Goal: Information Seeking & Learning: Learn about a topic

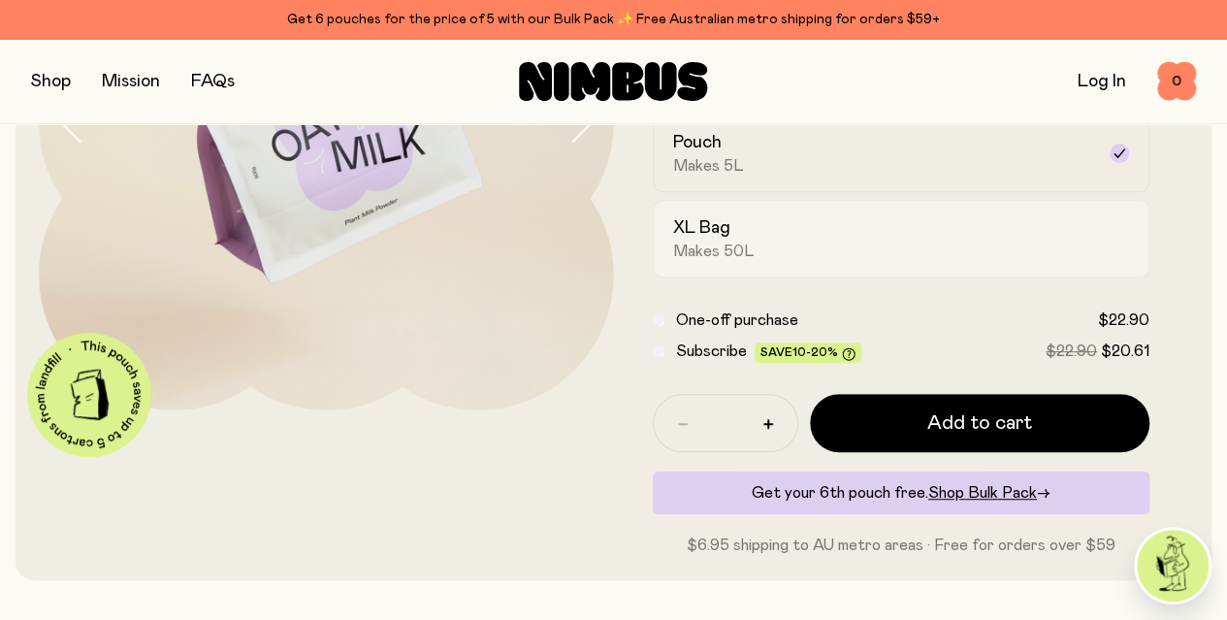
scroll to position [324, 0]
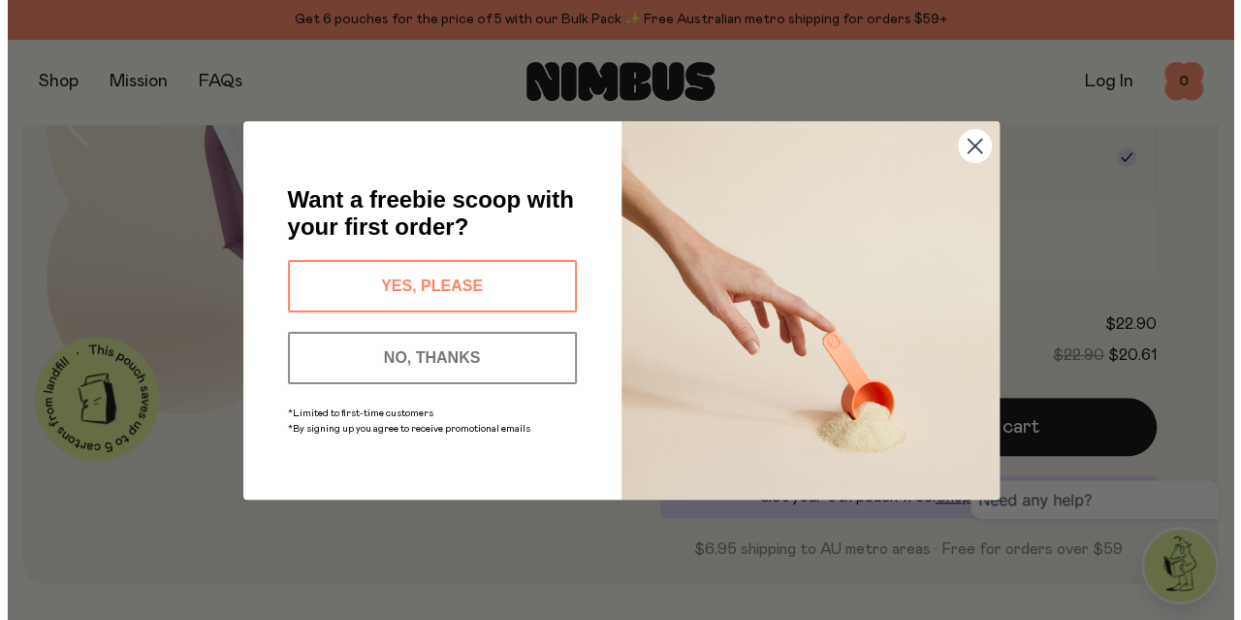
scroll to position [328, 0]
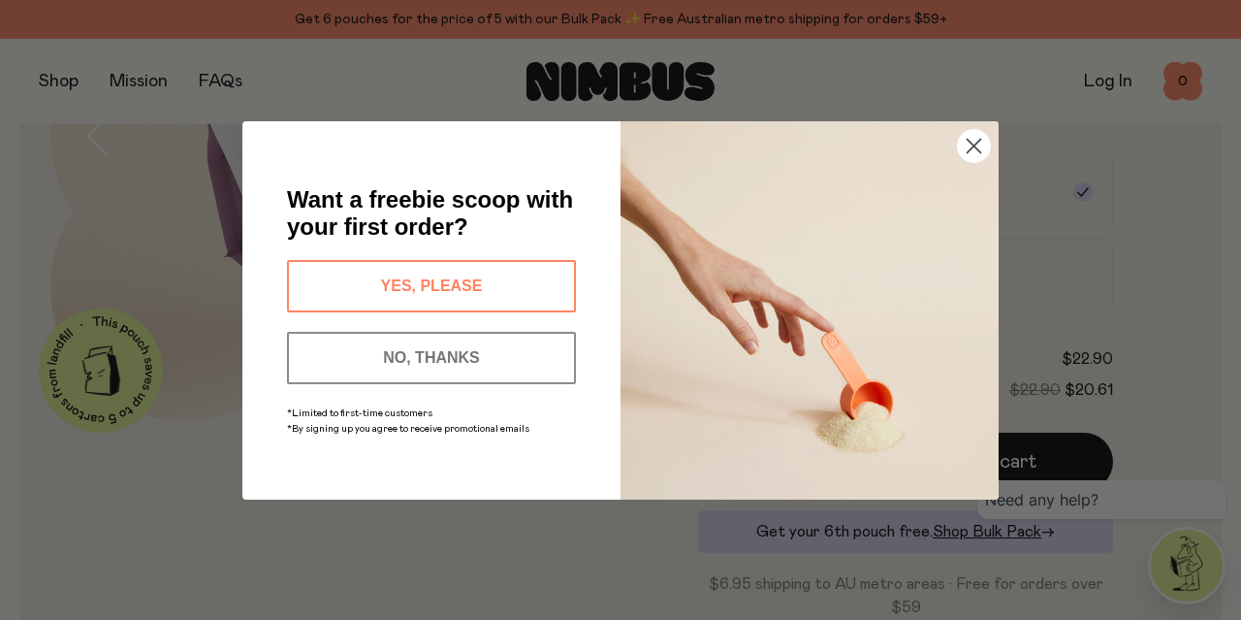
click at [968, 146] on circle "Close dialog" at bounding box center [974, 145] width 32 height 32
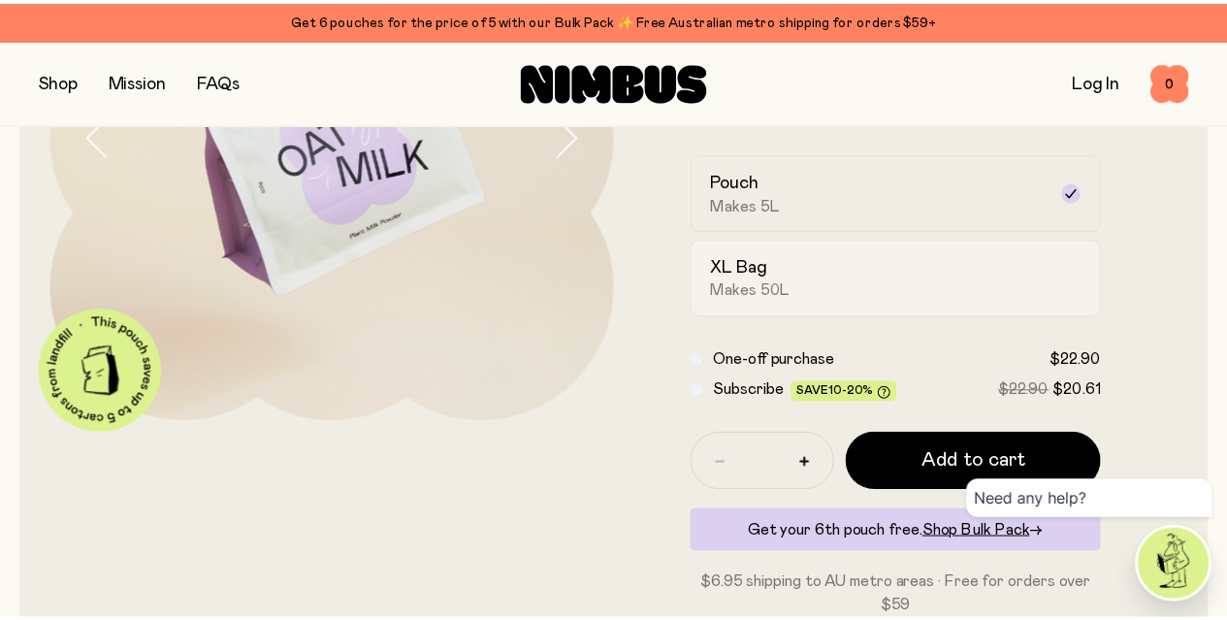
scroll to position [324, 0]
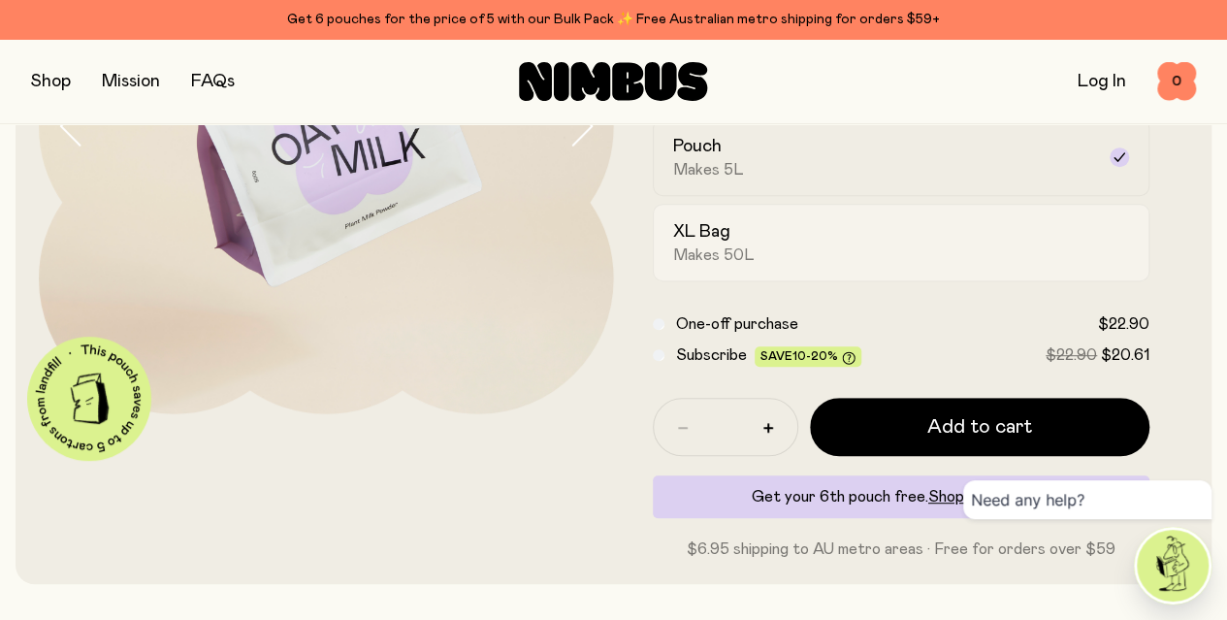
click at [838, 265] on div "XL Bag Makes 50L" at bounding box center [884, 242] width 422 height 45
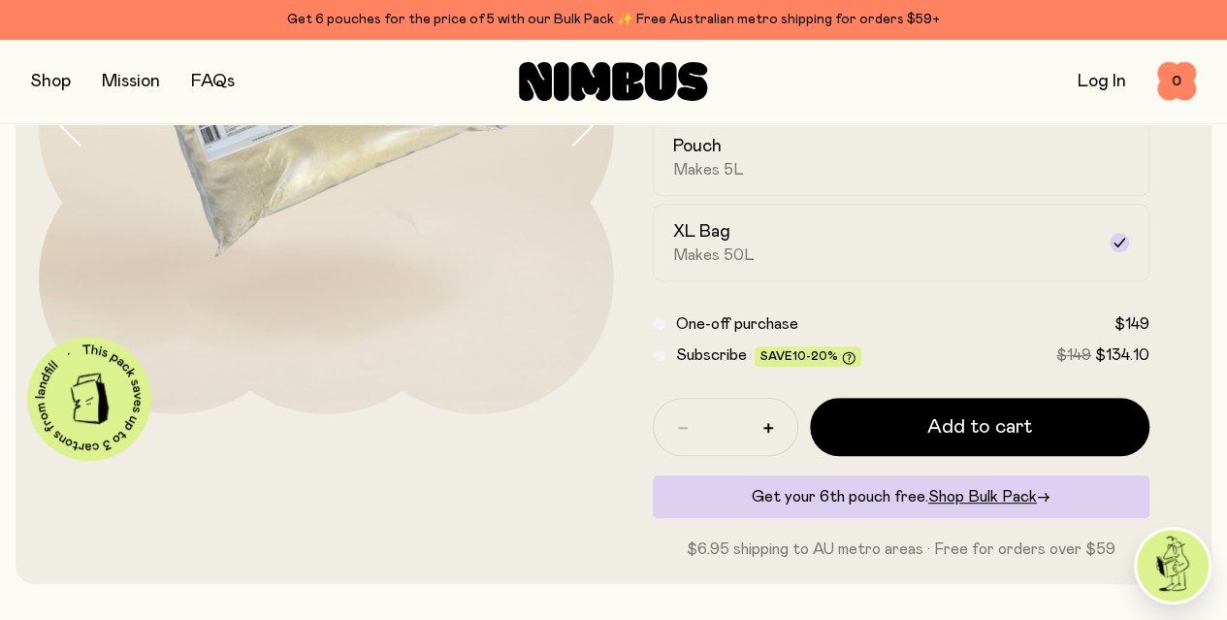
click at [1171, 254] on form "Oat Milk A naturally sweet & creamy mix, packed with fresh Australian oats. Jus…" at bounding box center [901, 199] width 575 height 721
click at [725, 363] on span "Subscribe" at bounding box center [711, 355] width 71 height 16
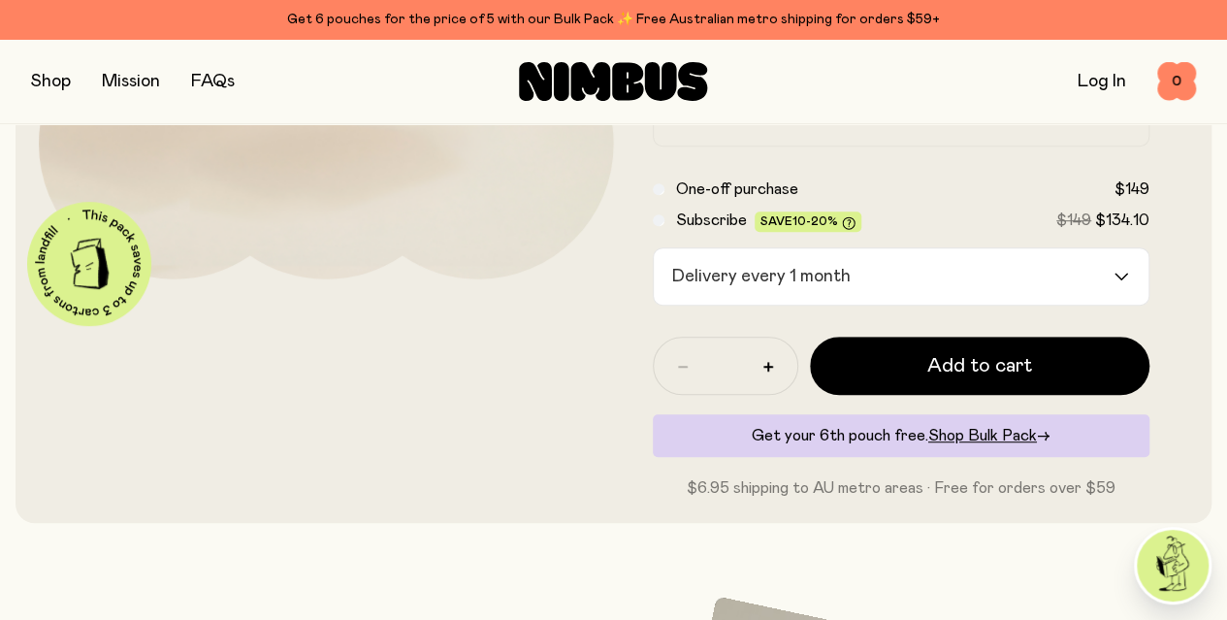
scroll to position [477, 0]
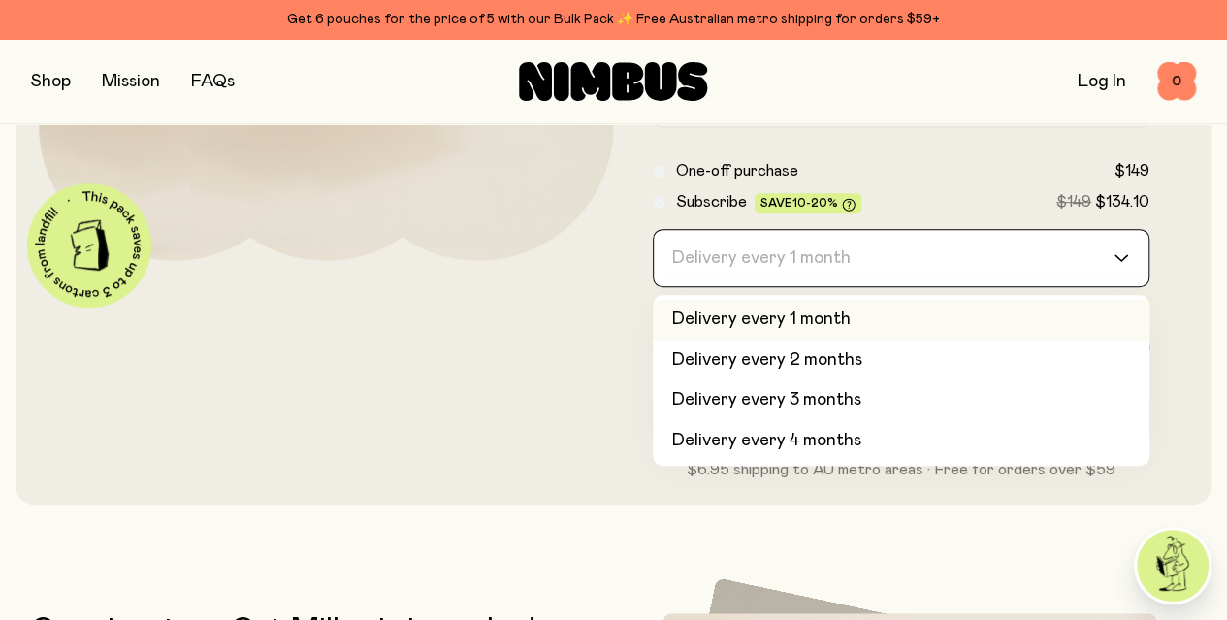
click at [826, 279] on div "Delivery every 1 month" at bounding box center [884, 258] width 461 height 56
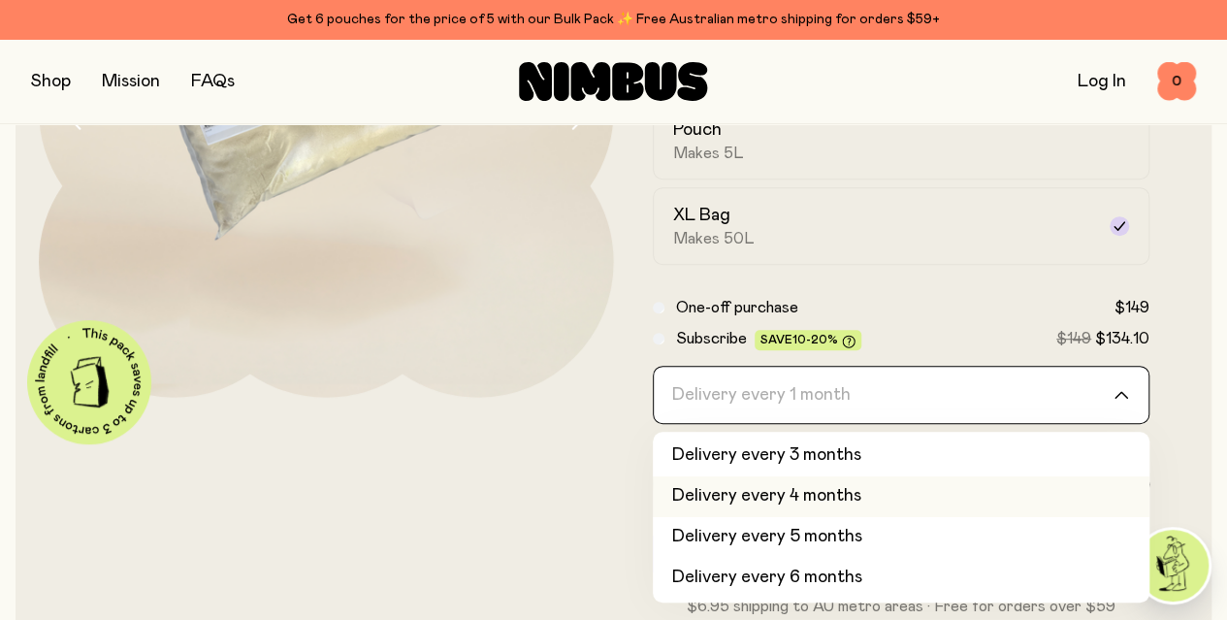
scroll to position [341, 0]
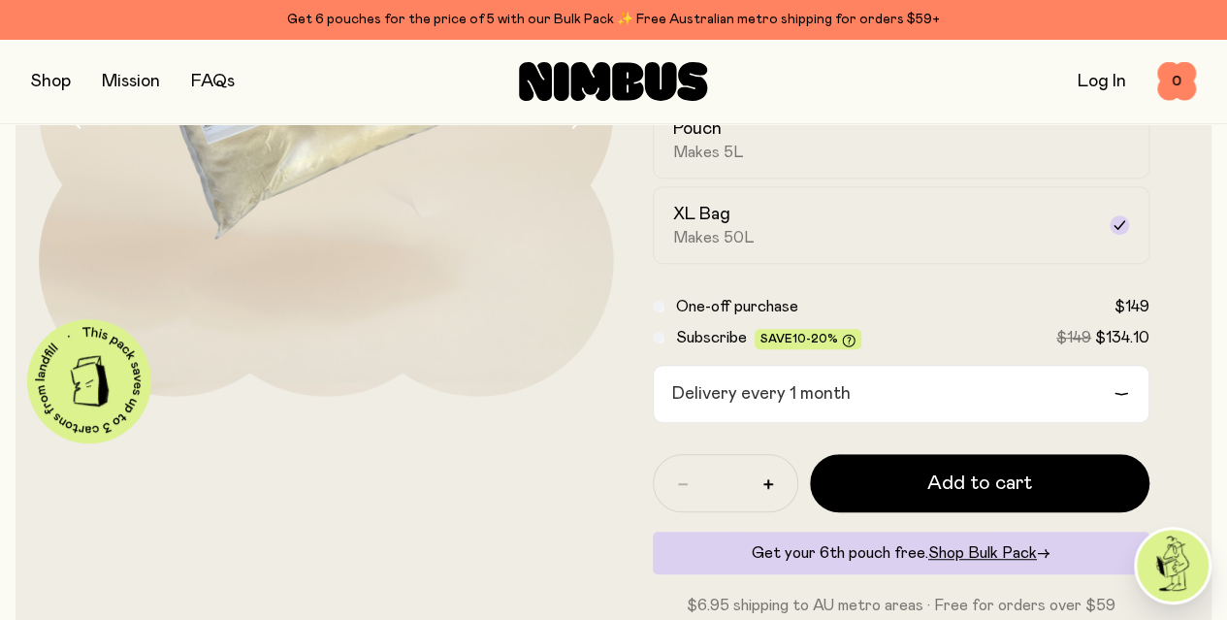
click at [1032, 325] on form "Oat Milk A naturally sweet & creamy mix, packed with fresh Australian oats. Jus…" at bounding box center [901, 219] width 575 height 795
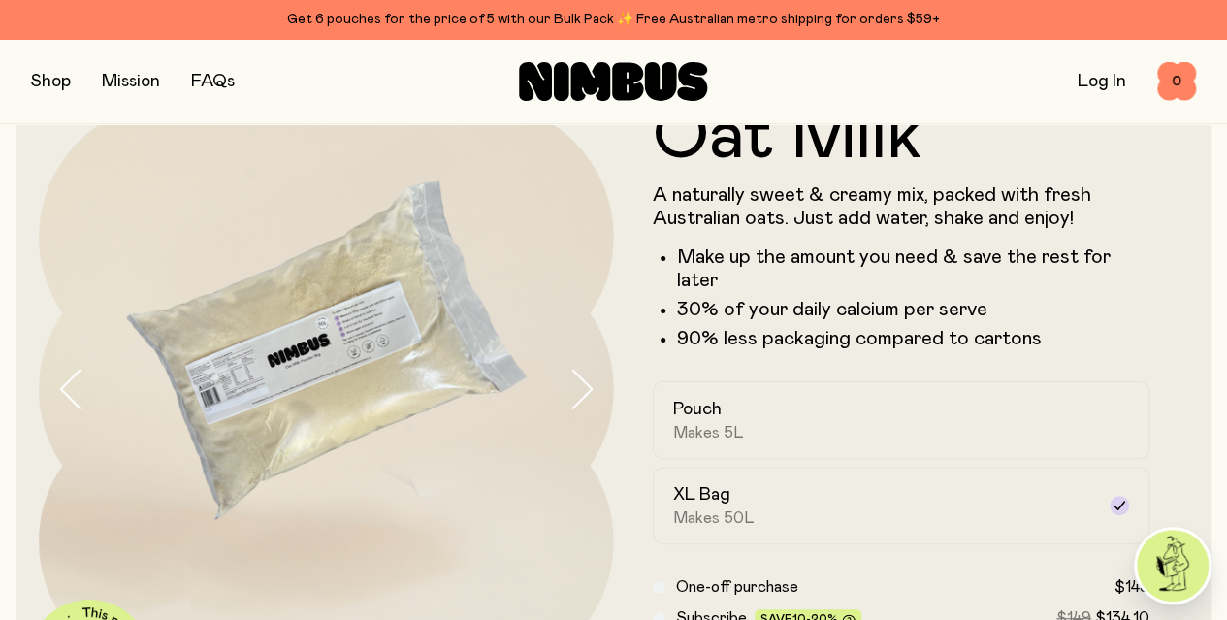
scroll to position [0, 0]
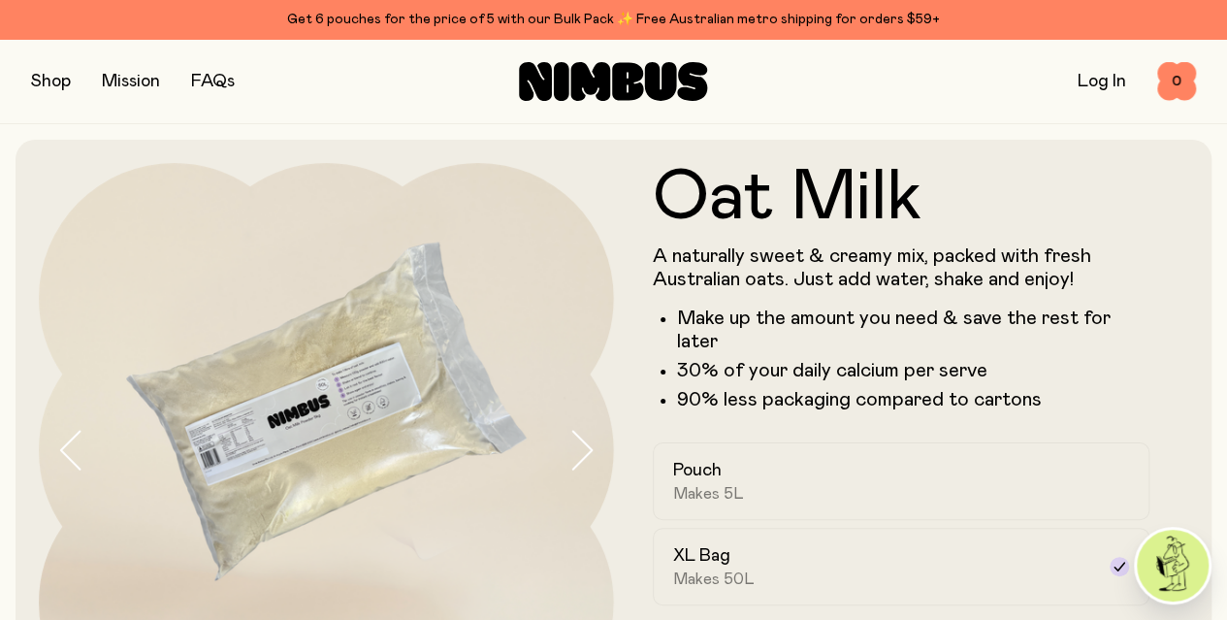
click at [53, 92] on button "button" at bounding box center [51, 81] width 40 height 27
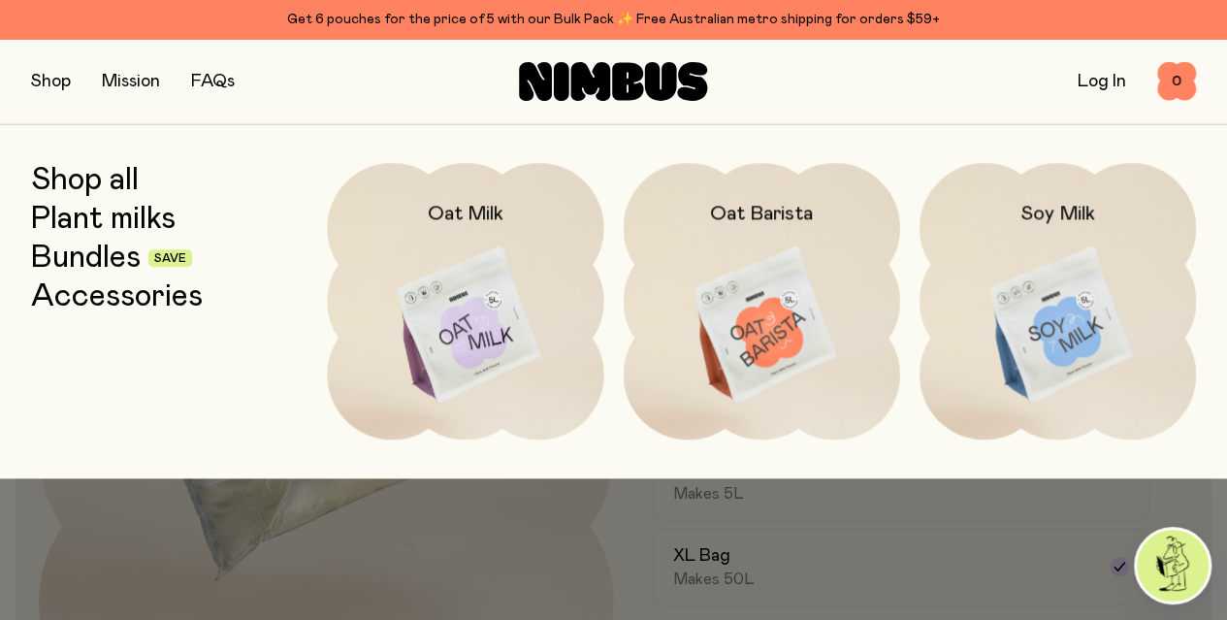
click at [1013, 276] on img at bounding box center [1057, 325] width 276 height 325
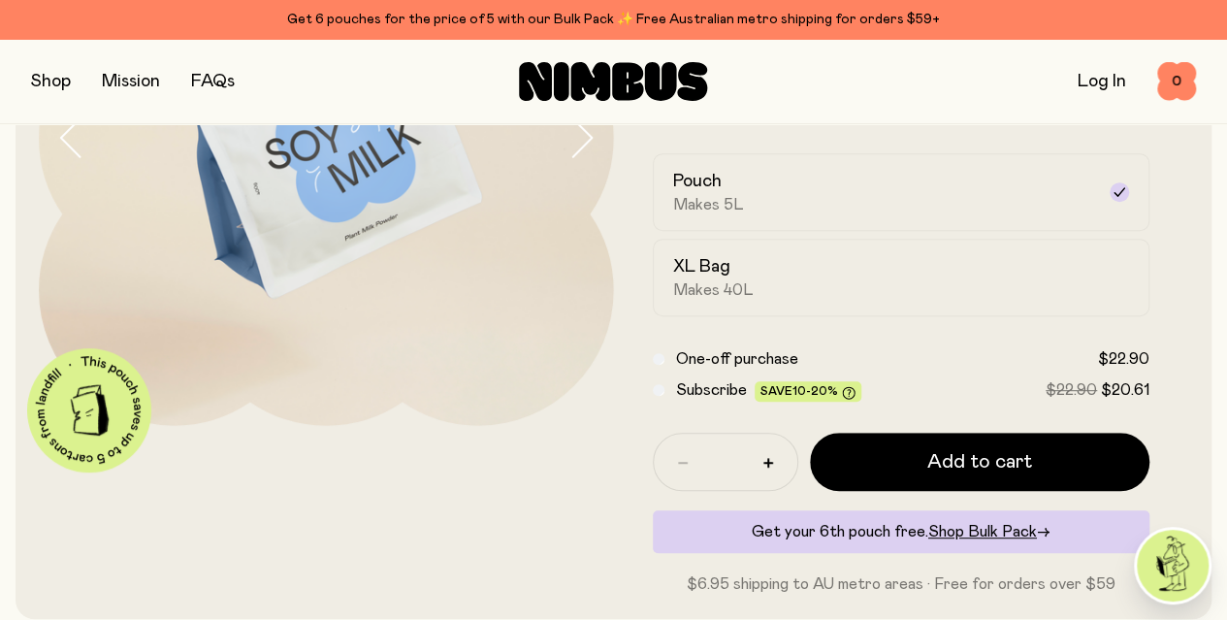
scroll to position [314, 0]
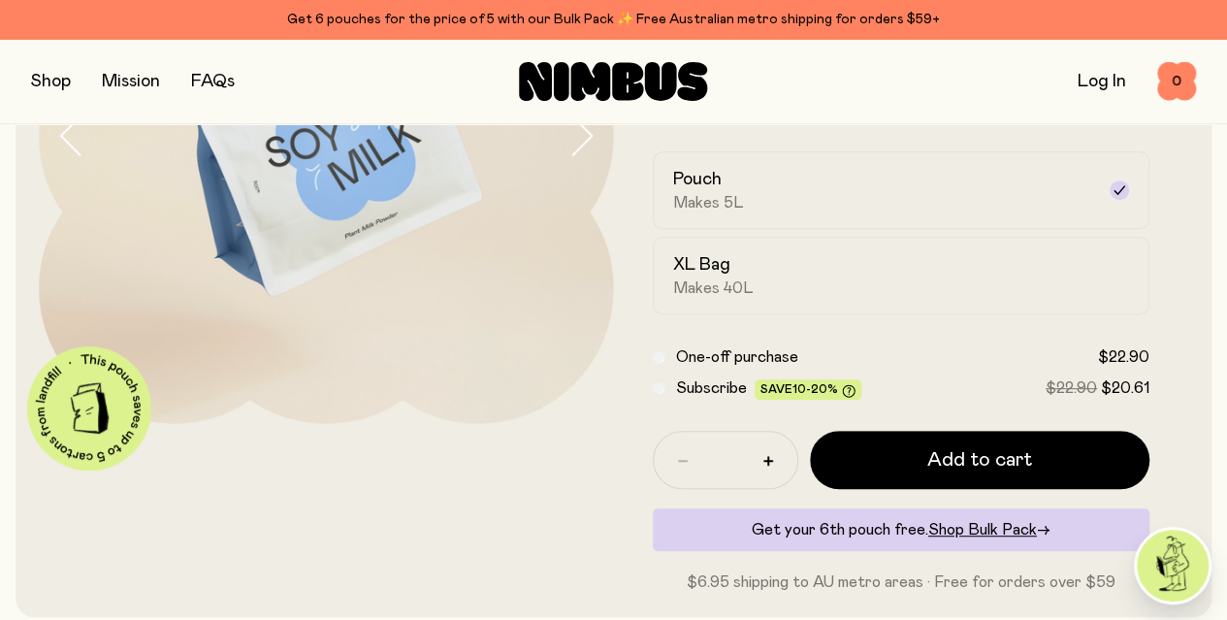
click at [819, 314] on label "XL Bag Makes 40L" at bounding box center [901, 276] width 497 height 78
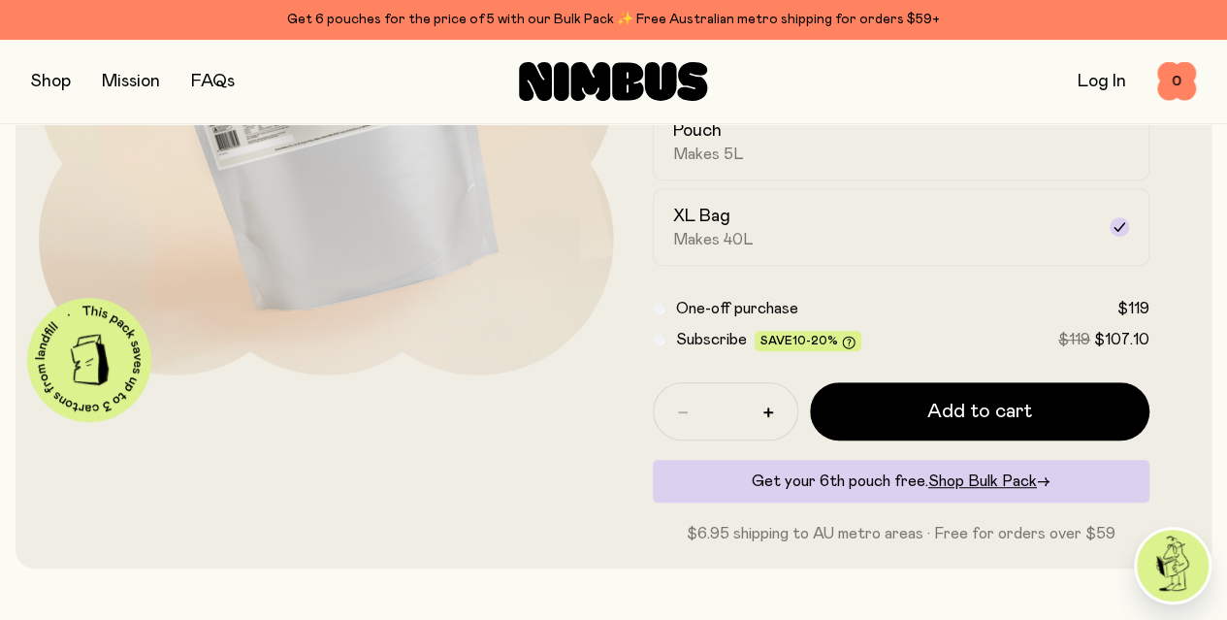
scroll to position [364, 0]
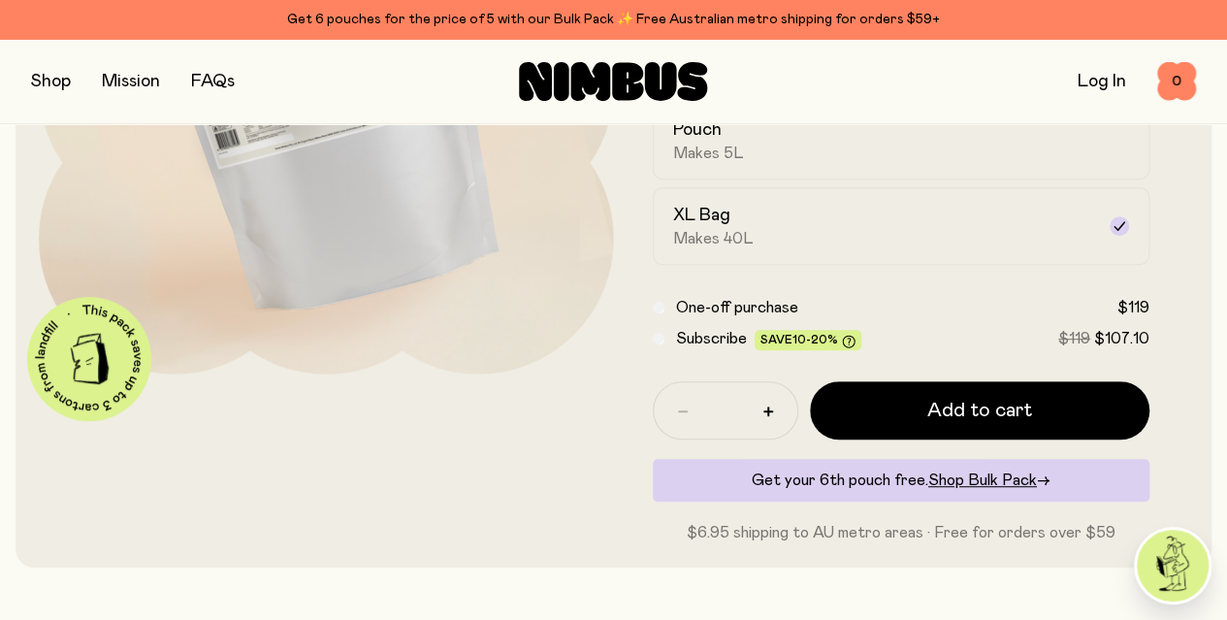
click at [713, 350] on div "Subscribe Save 10-20% $119 $107.10" at bounding box center [901, 338] width 497 height 23
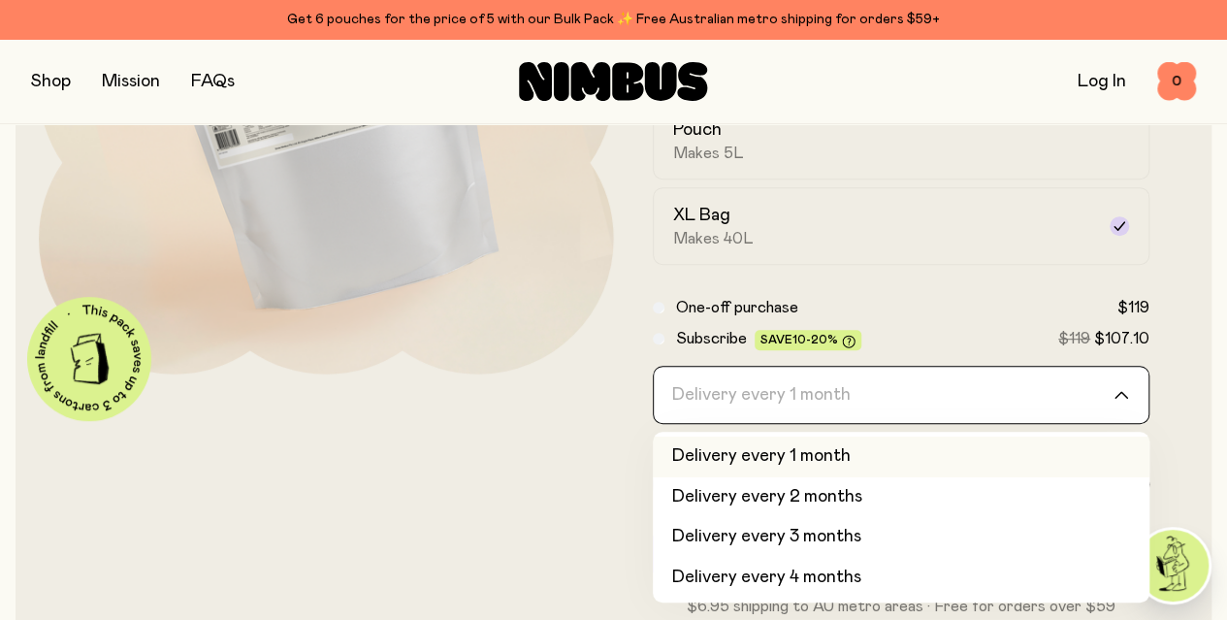
click at [807, 423] on div "Delivery every 1 month" at bounding box center [884, 395] width 461 height 56
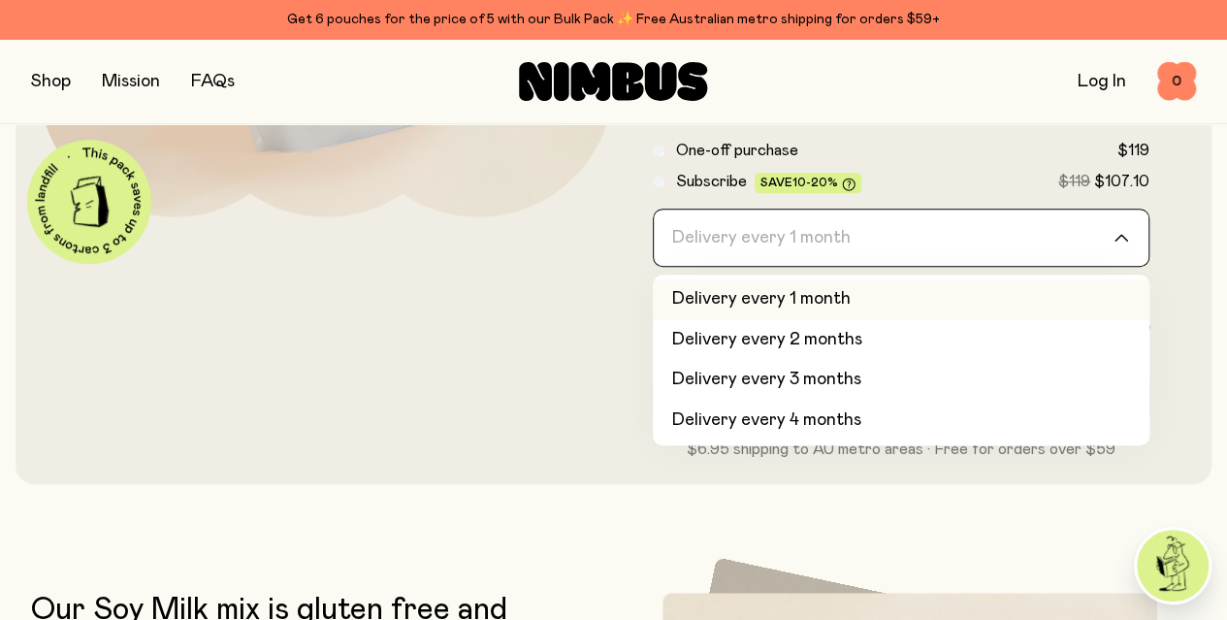
scroll to position [530, 0]
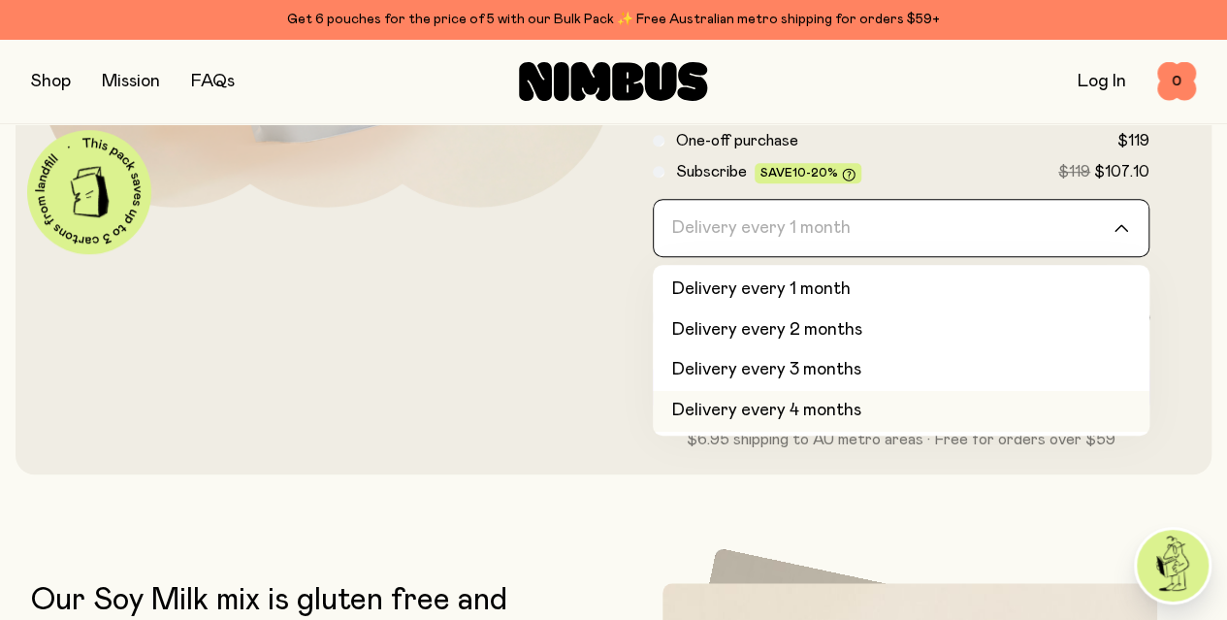
click at [803, 431] on li "Delivery every 4 months" at bounding box center [901, 411] width 497 height 41
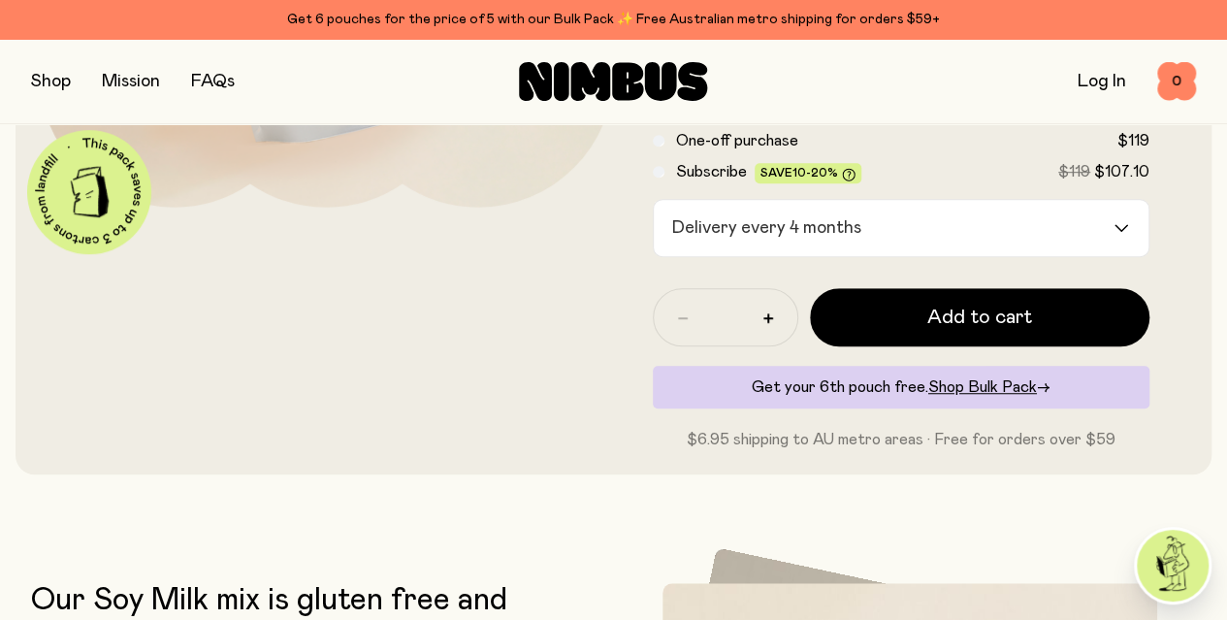
click at [1084, 183] on div "One-off purchase $119 Subscribe Save 10-20% $119 $107.10" at bounding box center [901, 156] width 497 height 54
click at [942, 395] on span "Shop Bulk Pack" at bounding box center [982, 387] width 109 height 16
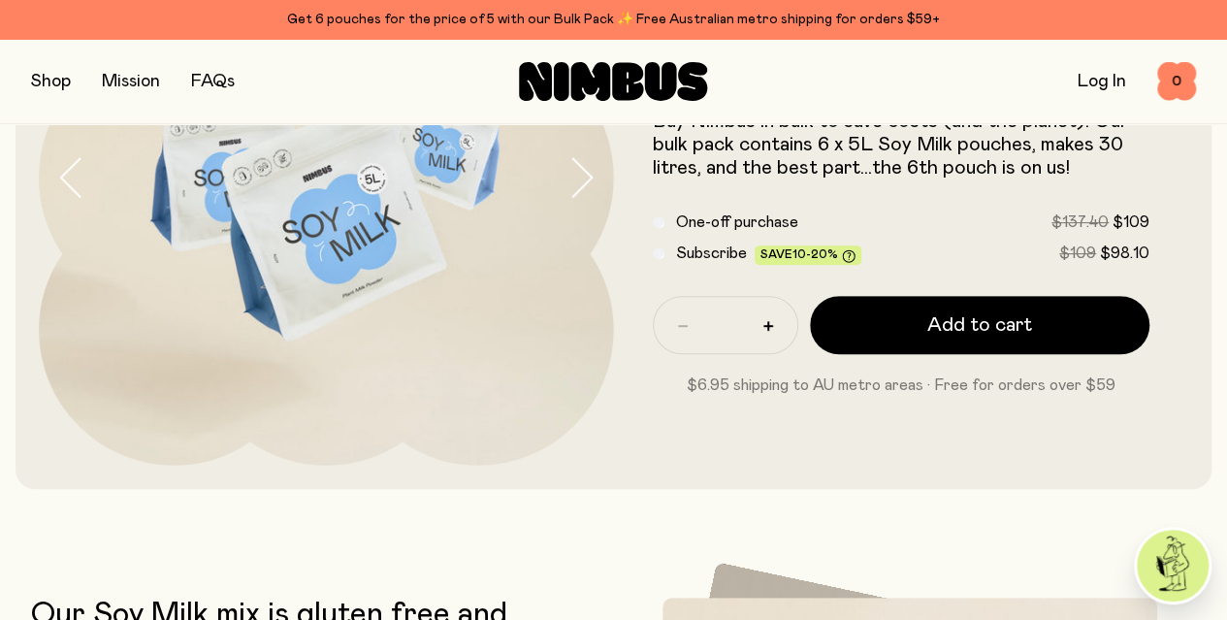
scroll to position [270, 0]
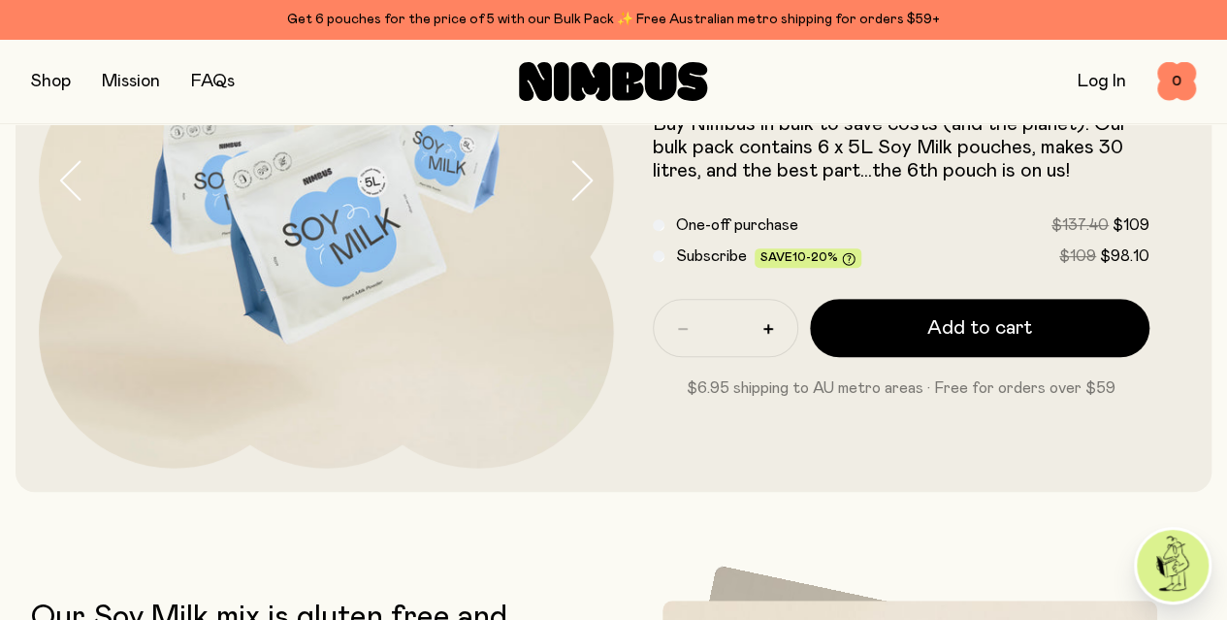
click at [716, 258] on span "Subscribe" at bounding box center [711, 256] width 71 height 16
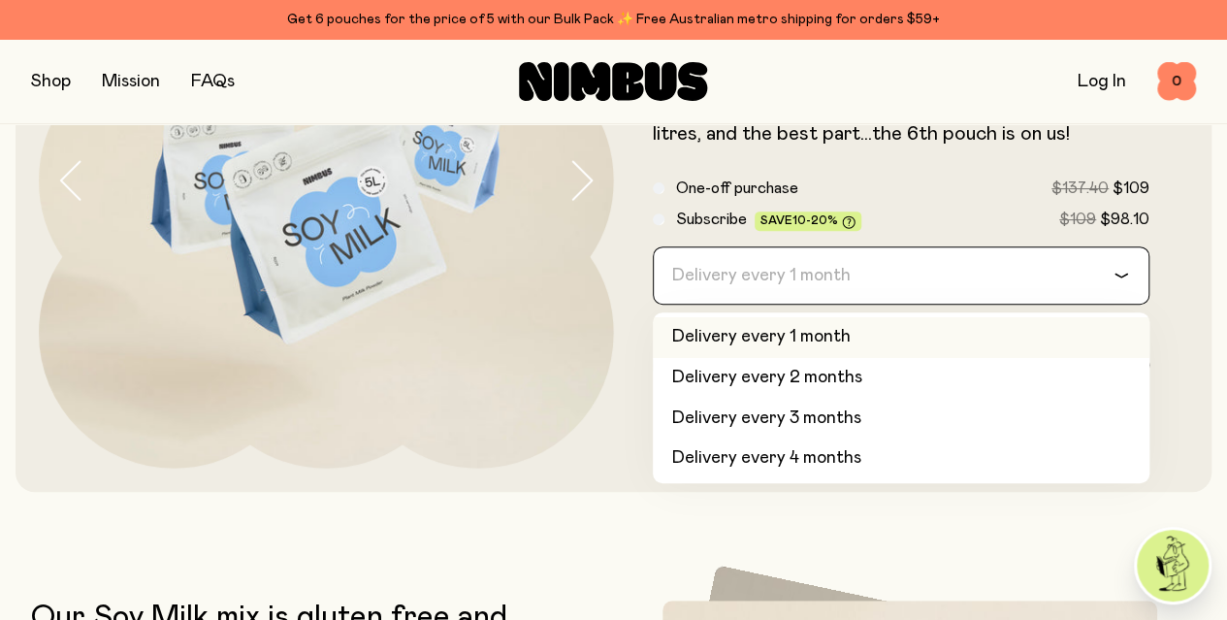
click at [778, 276] on div "Delivery every 1 month" at bounding box center [884, 275] width 461 height 56
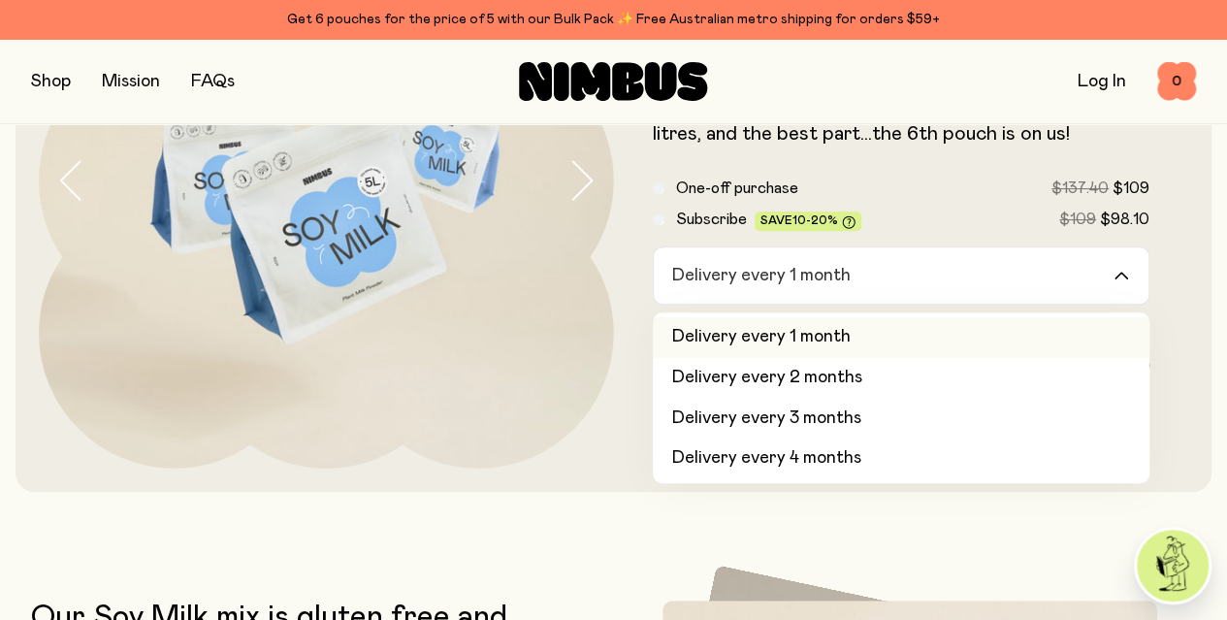
click at [914, 166] on form "Soy Milk Bulk Pack Buy Nimbus in bulk to save costs (and the planet). Our bulk …" at bounding box center [901, 180] width 575 height 512
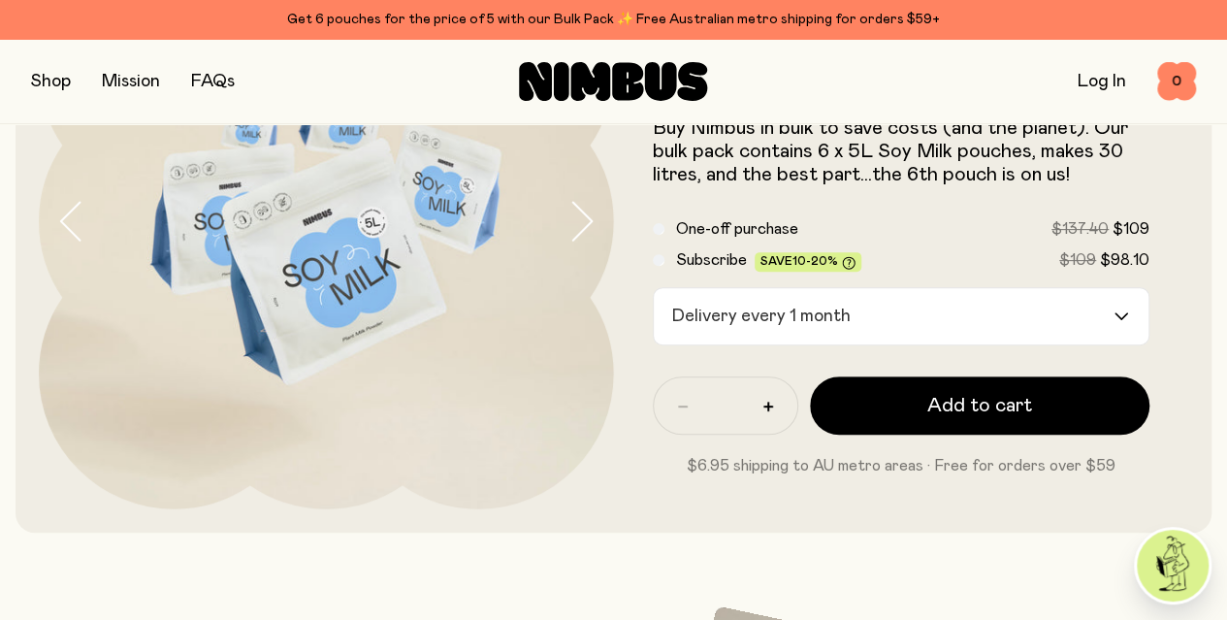
scroll to position [232, 0]
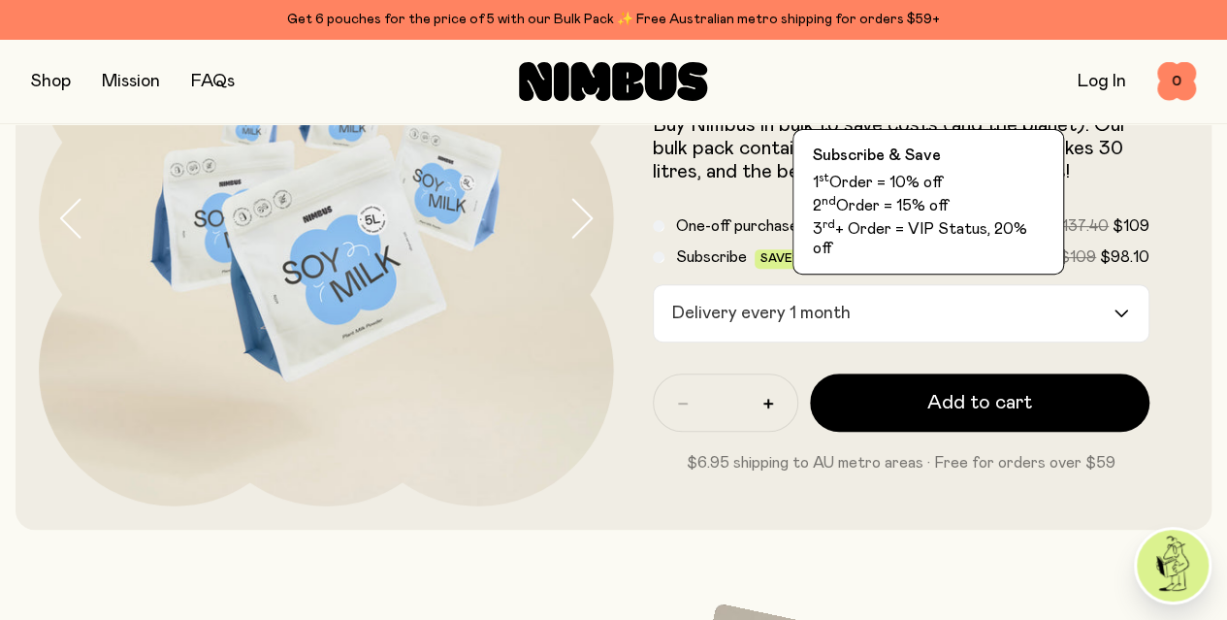
click at [854, 266] on icon at bounding box center [848, 259] width 13 height 13
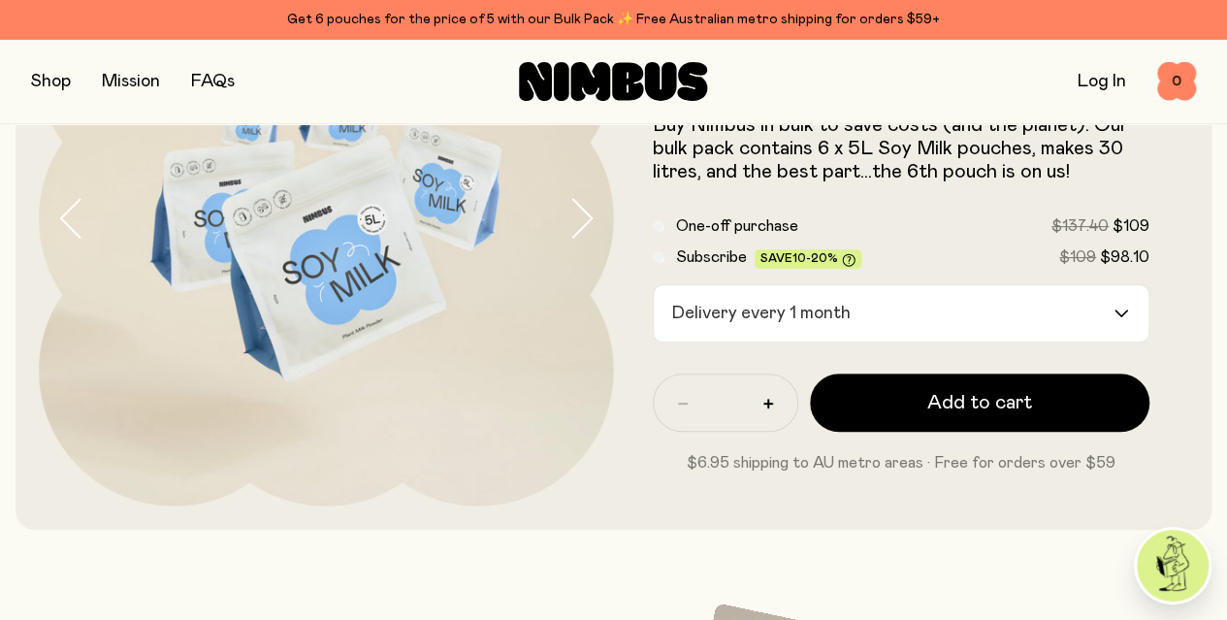
click at [854, 266] on icon at bounding box center [848, 259] width 13 height 13
click at [751, 238] on span "One-off purchase" at bounding box center [737, 225] width 122 height 23
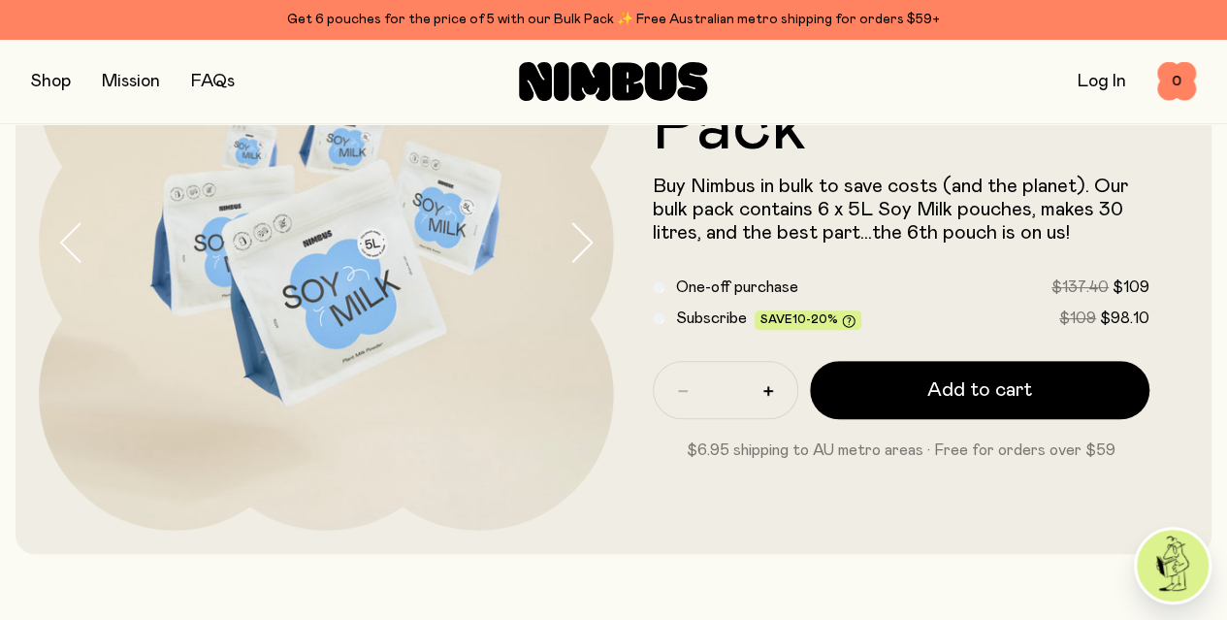
scroll to position [210, 0]
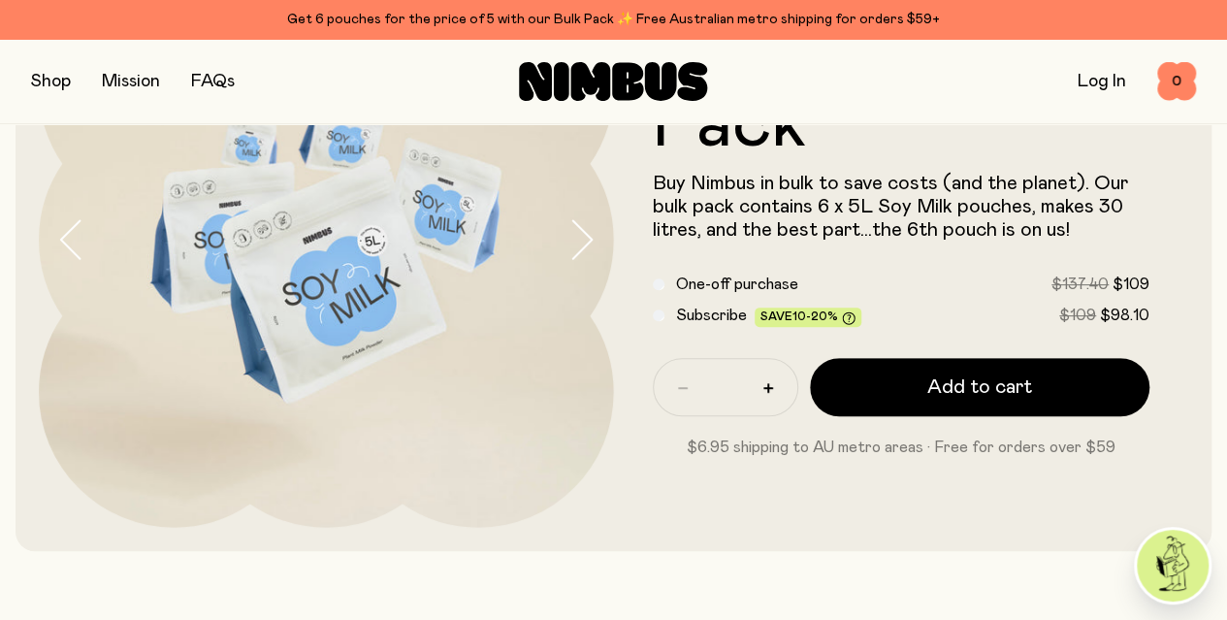
click at [742, 317] on span "Subscribe" at bounding box center [711, 315] width 71 height 16
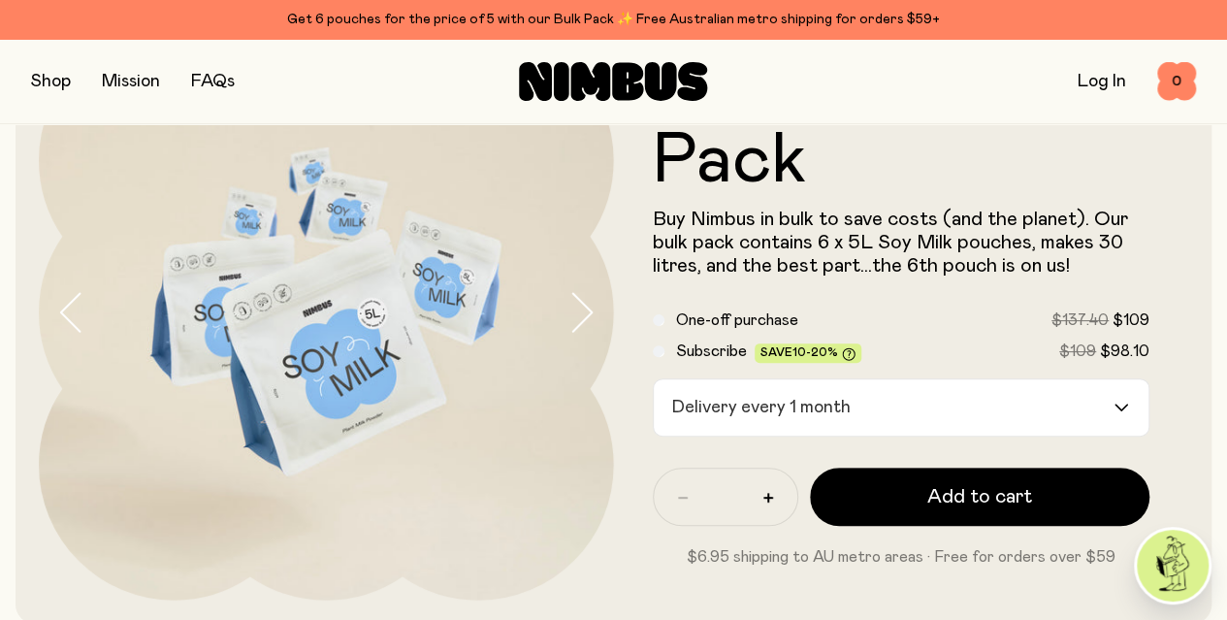
scroll to position [0, 0]
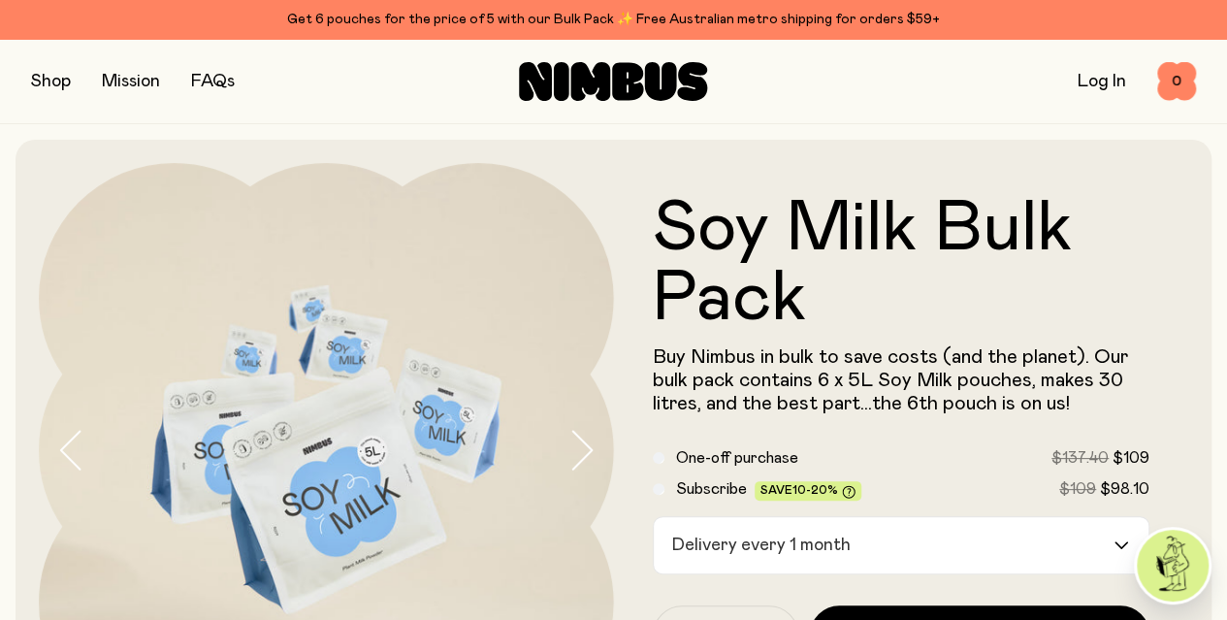
click at [68, 82] on button "button" at bounding box center [51, 81] width 40 height 27
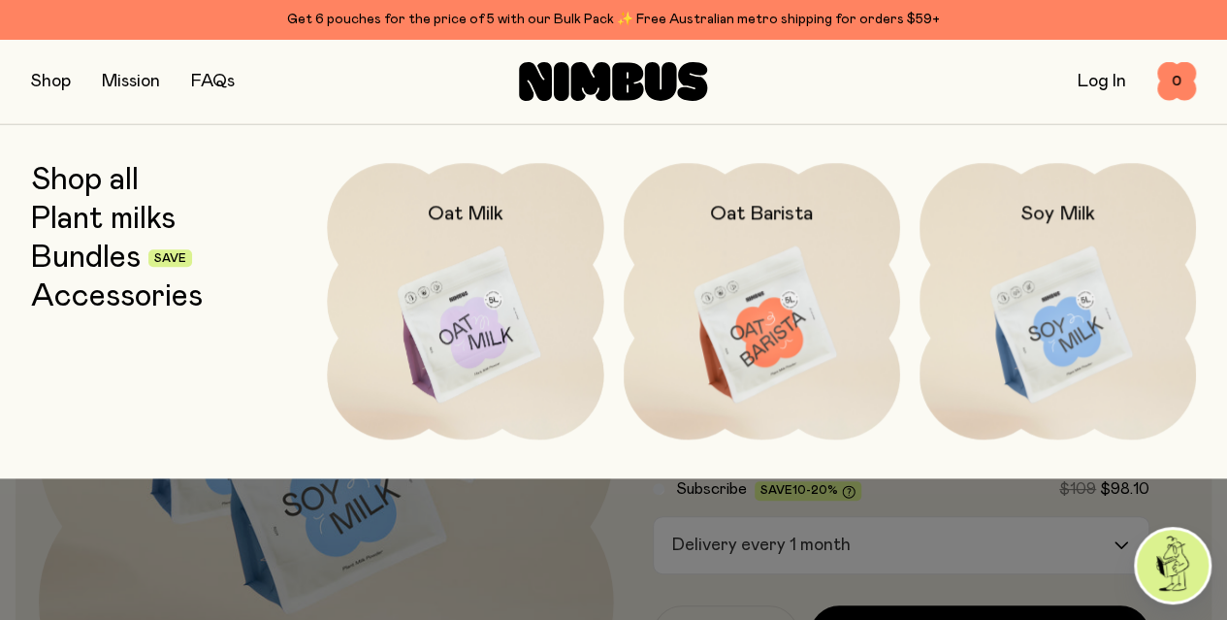
click at [537, 267] on img at bounding box center [465, 325] width 276 height 325
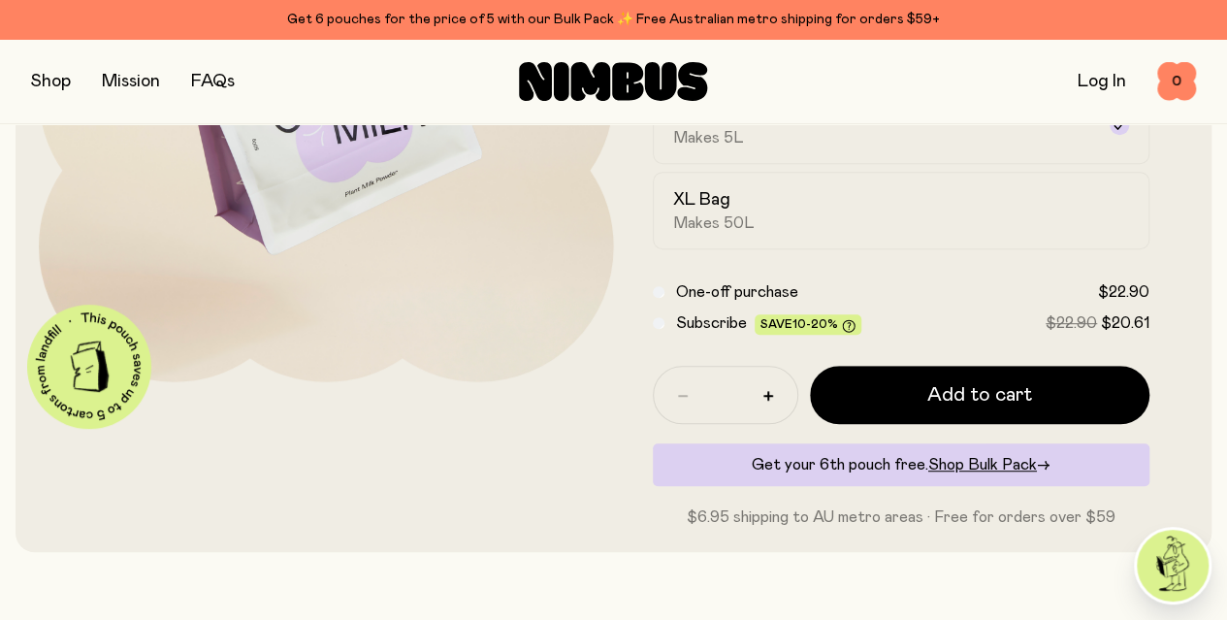
scroll to position [359, 0]
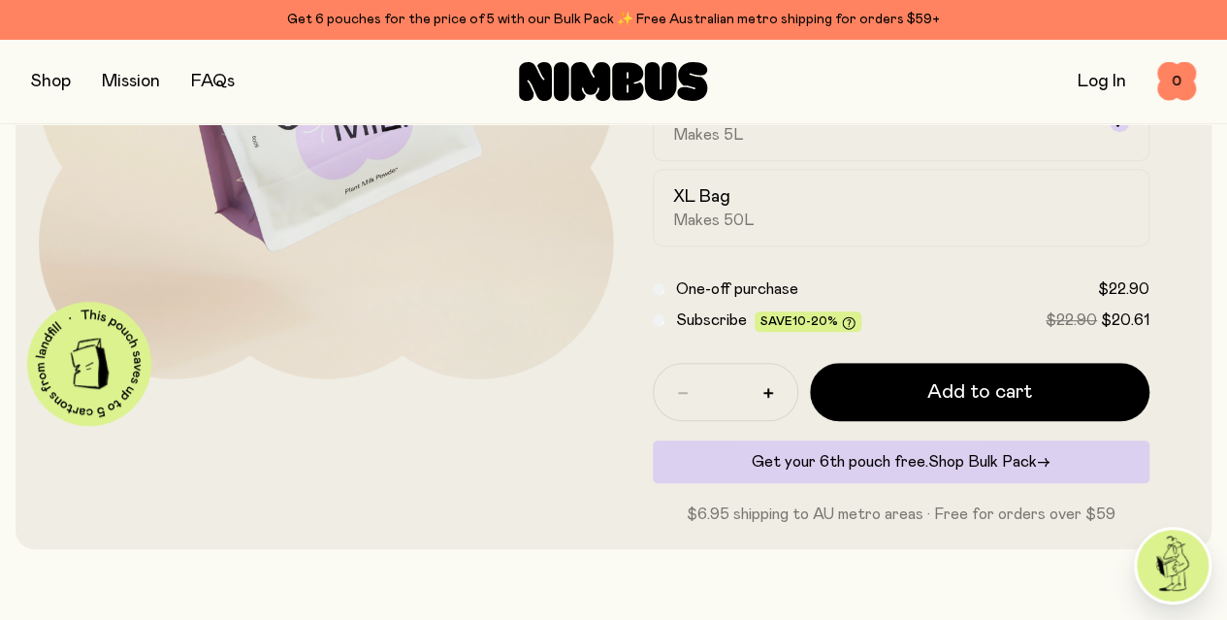
click at [983, 469] on span "Shop Bulk Pack" at bounding box center [982, 462] width 109 height 16
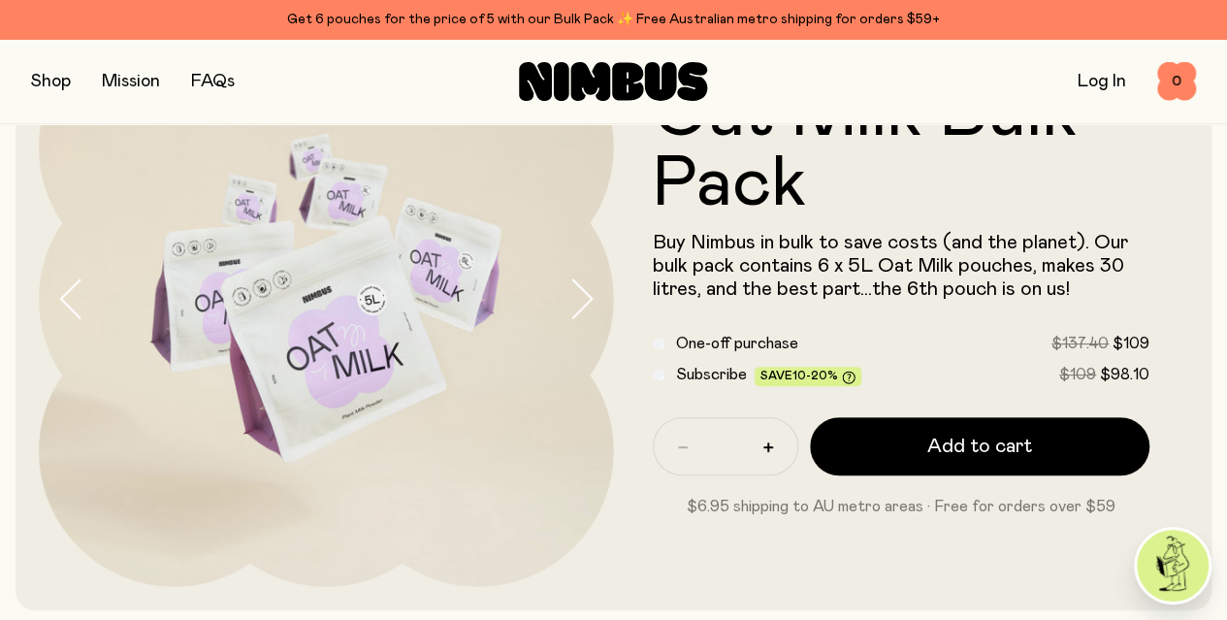
scroll to position [155, 0]
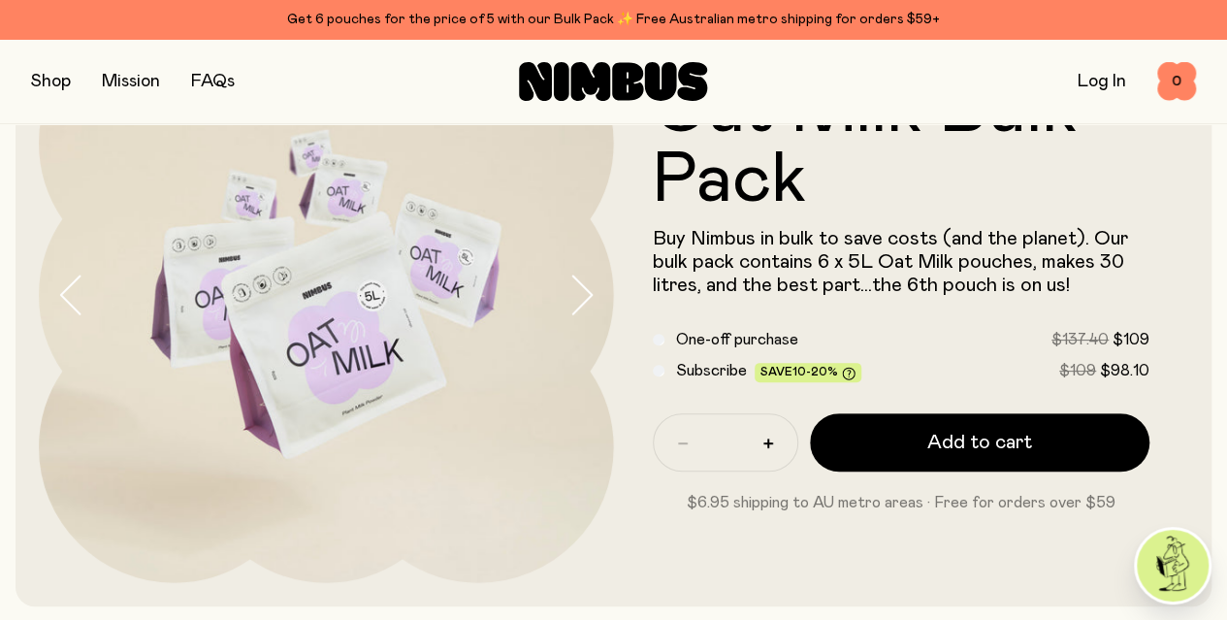
click at [723, 378] on span "Subscribe" at bounding box center [711, 371] width 71 height 16
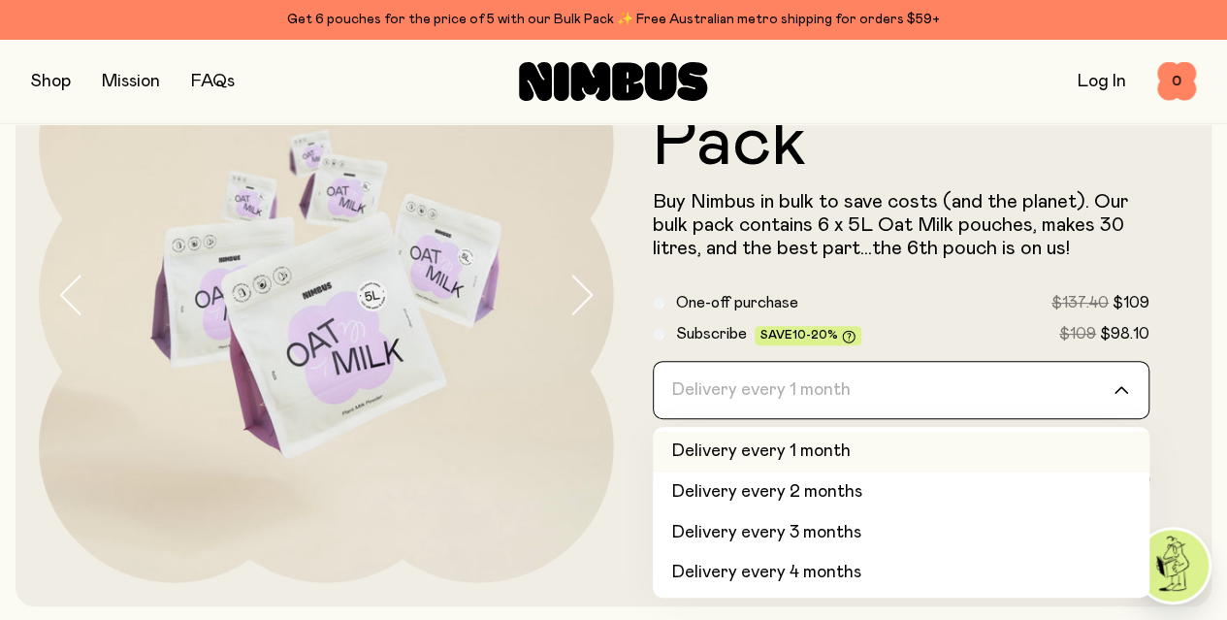
click at [773, 391] on div "Delivery every 1 month" at bounding box center [884, 390] width 461 height 56
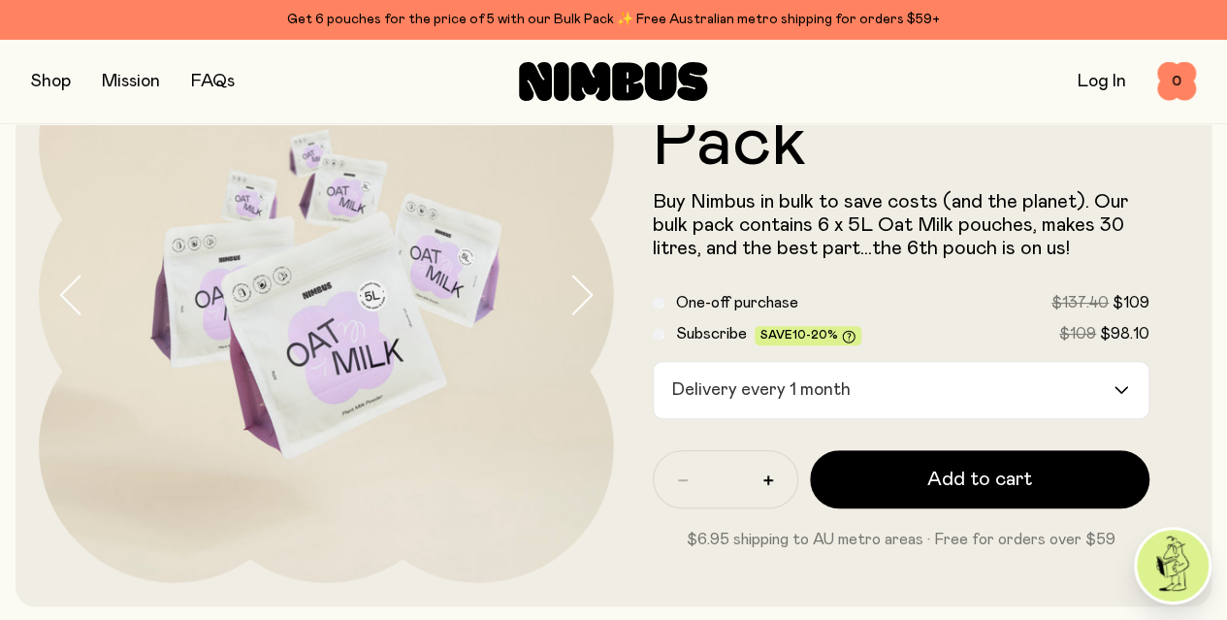
click at [891, 292] on form "Oat Milk Bulk Pack Buy Nimbus in bulk to save costs (and the planet). Our bulk …" at bounding box center [901, 295] width 575 height 512
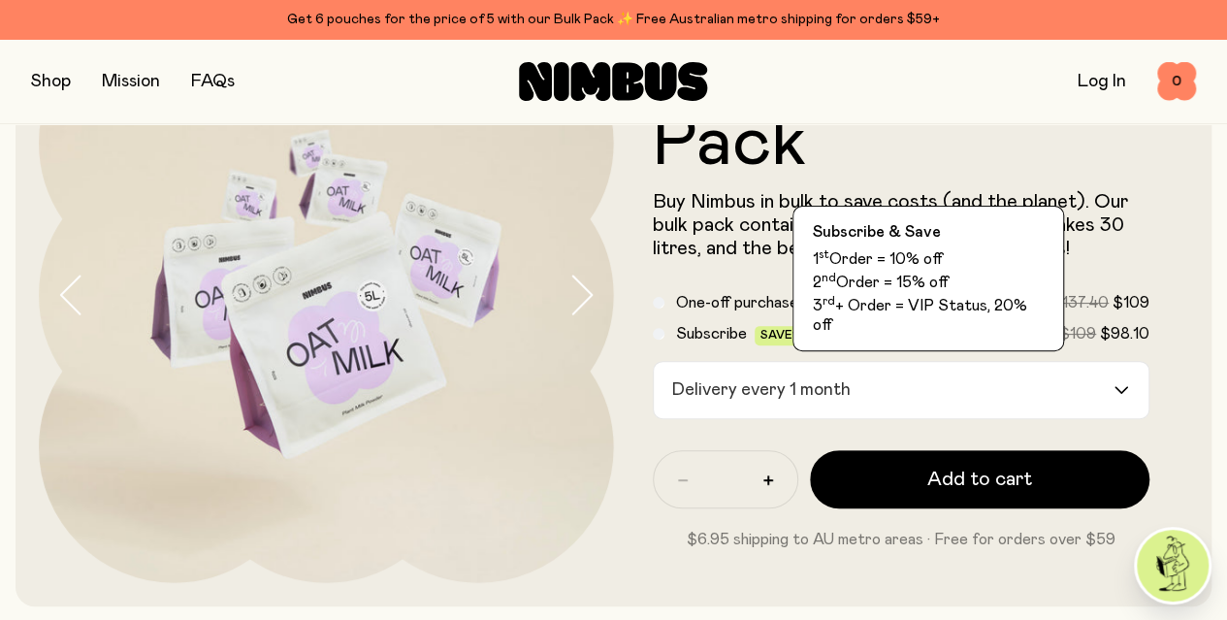
click at [855, 343] on icon at bounding box center [849, 337] width 14 height 14
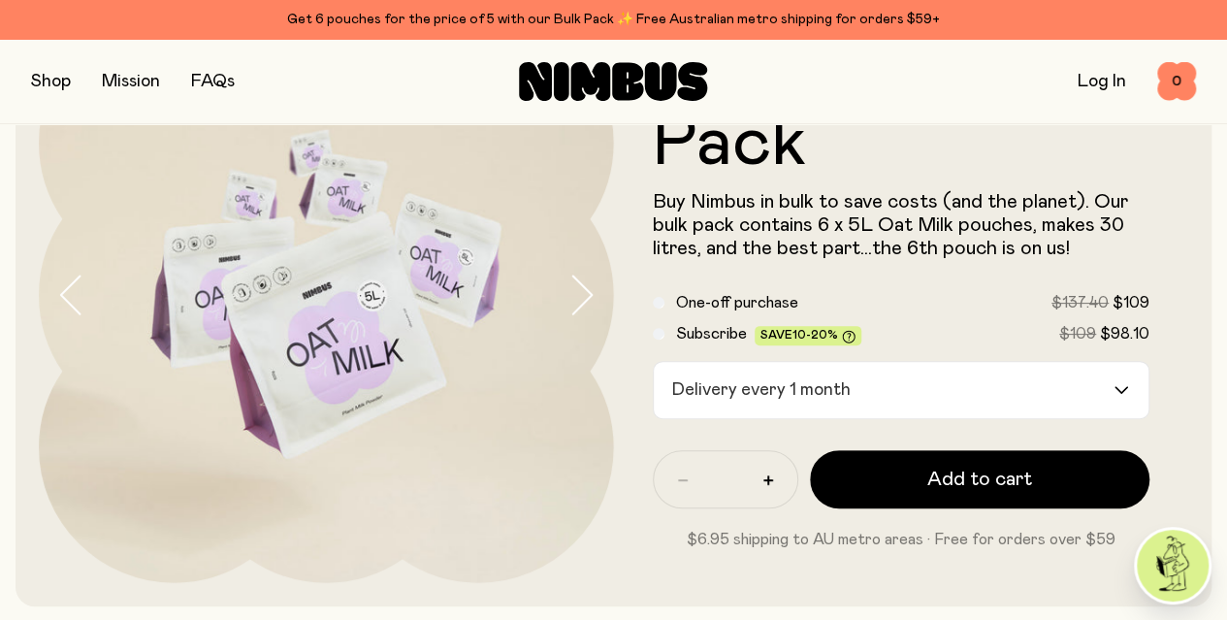
click at [855, 343] on icon at bounding box center [849, 337] width 14 height 14
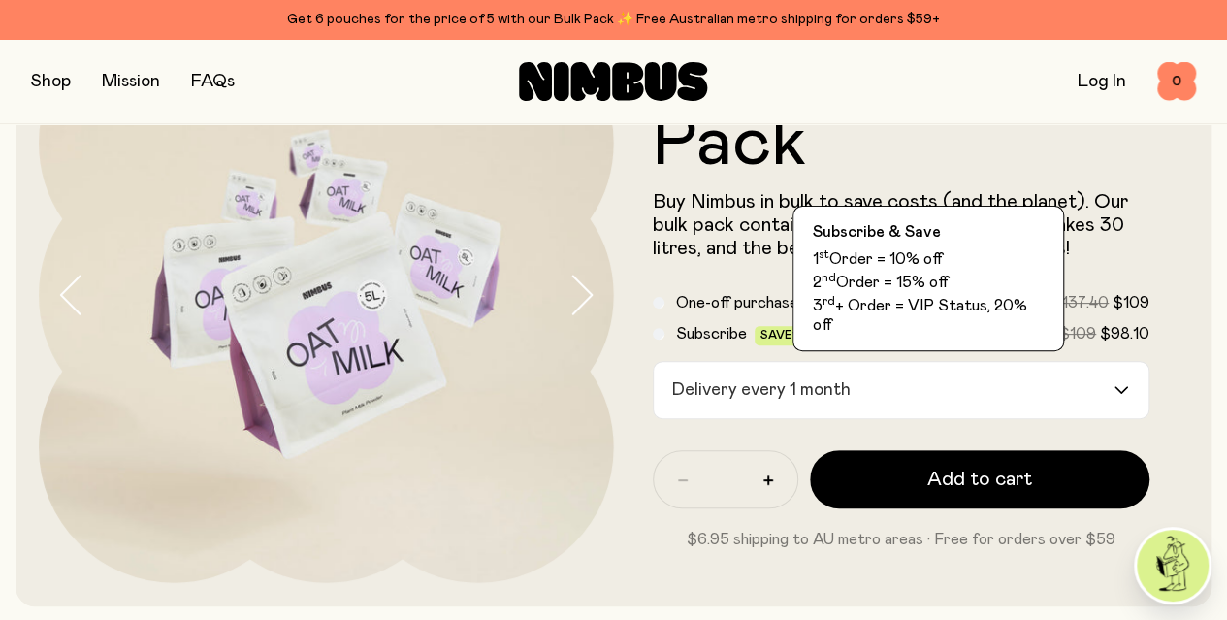
click at [855, 343] on icon at bounding box center [849, 337] width 14 height 14
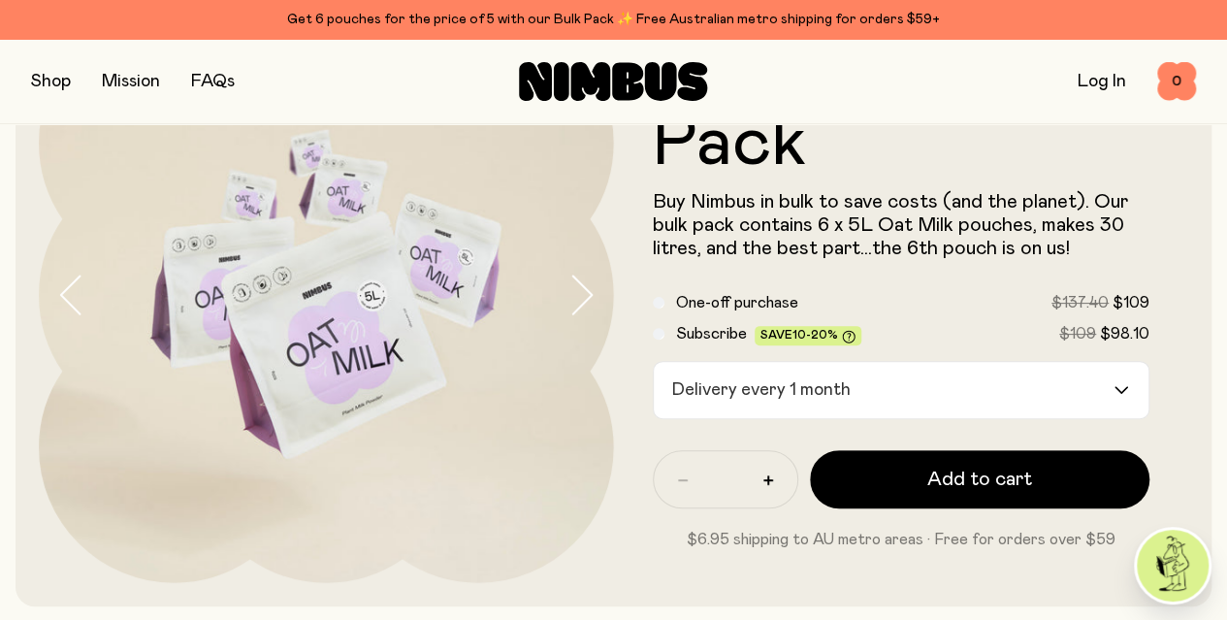
click at [855, 343] on icon at bounding box center [849, 337] width 14 height 14
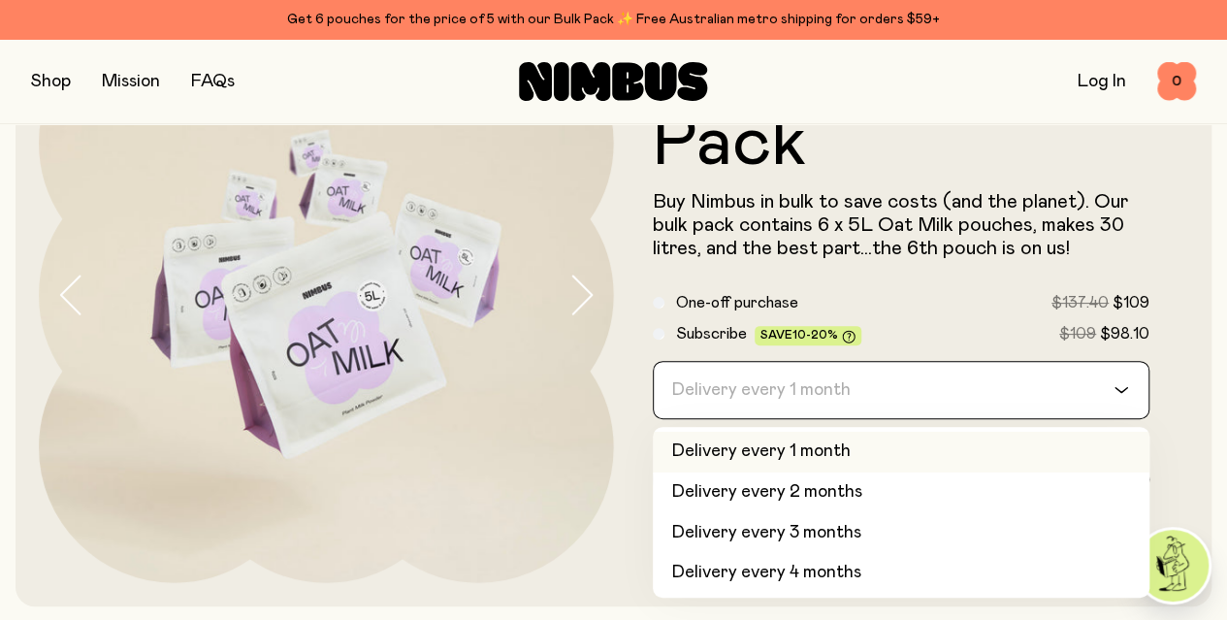
click at [912, 386] on input "Search for option" at bounding box center [888, 390] width 447 height 56
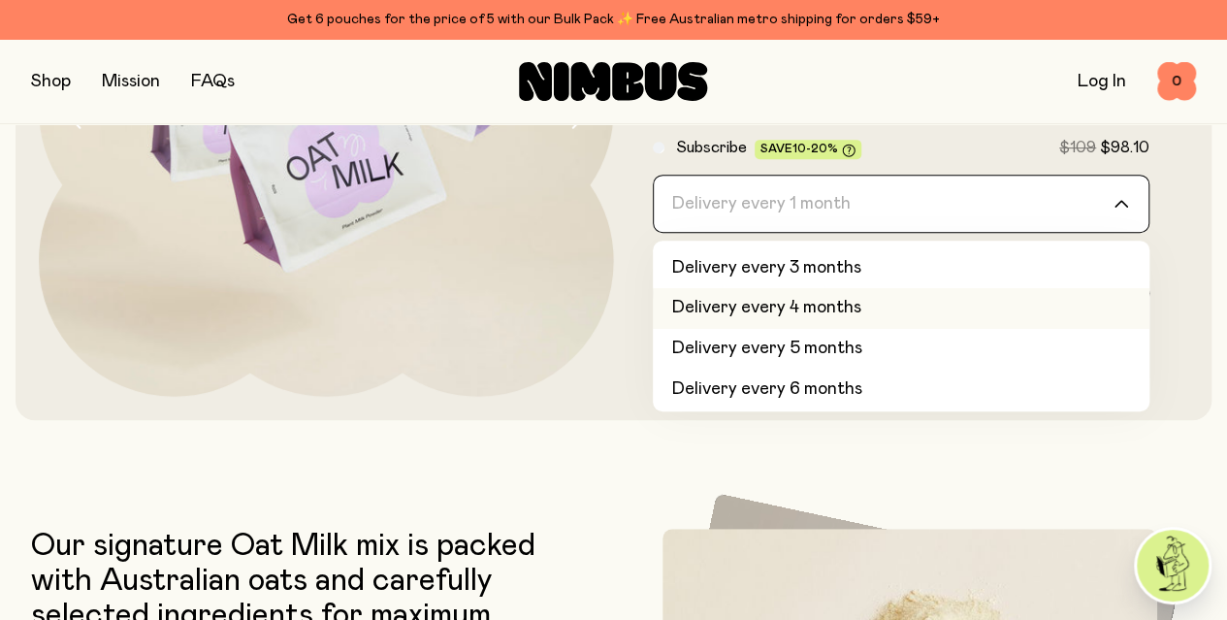
scroll to position [81, 0]
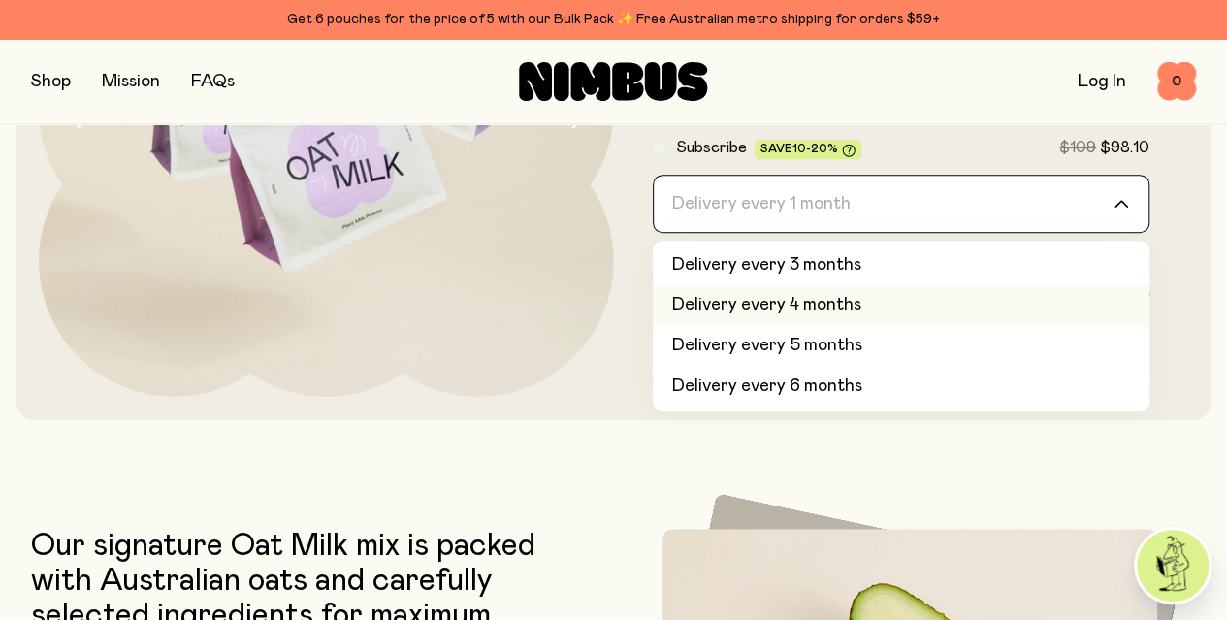
click at [904, 313] on li "Delivery every 4 months" at bounding box center [901, 305] width 497 height 41
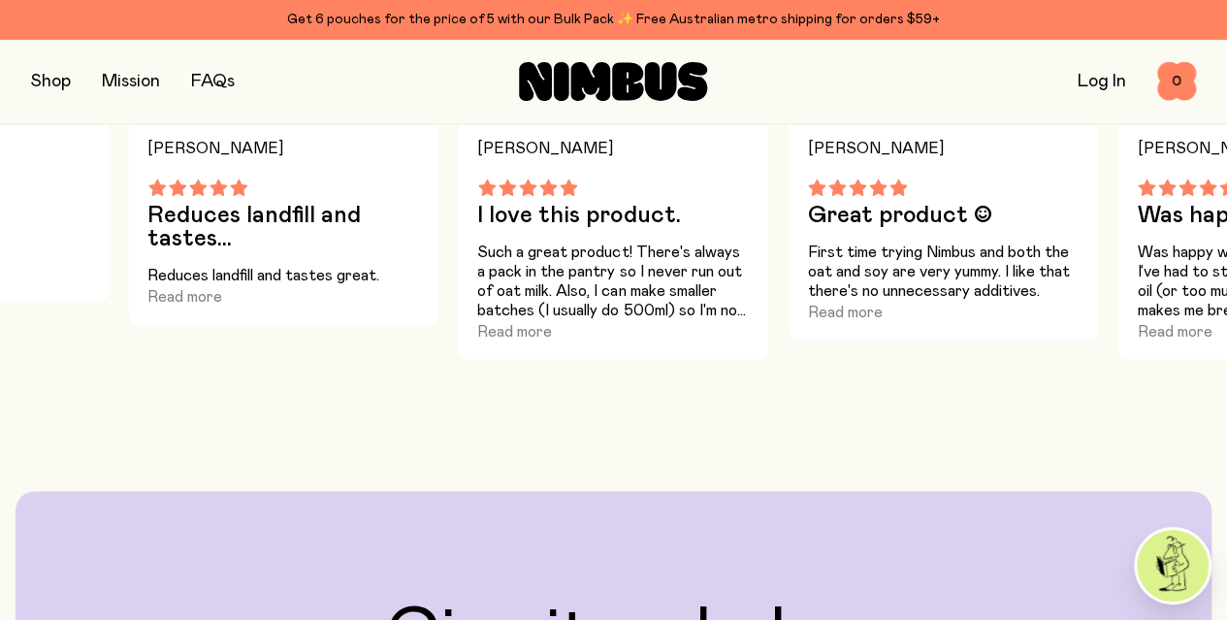
scroll to position [1222, 0]
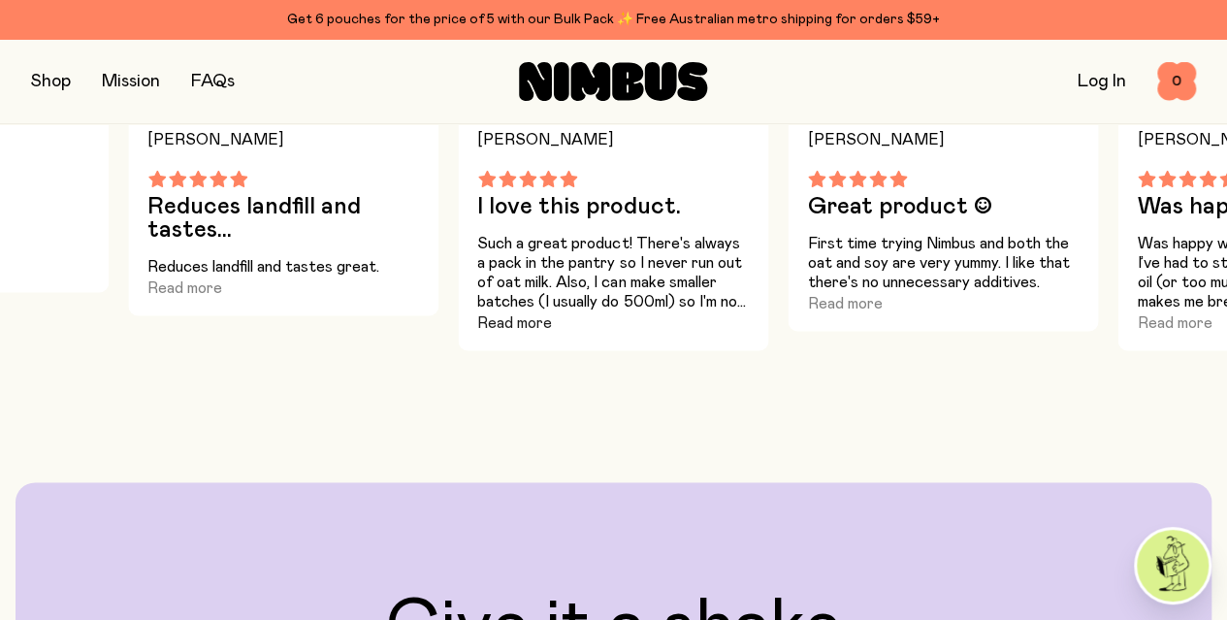
click at [535, 335] on button "Read more" at bounding box center [514, 322] width 75 height 23
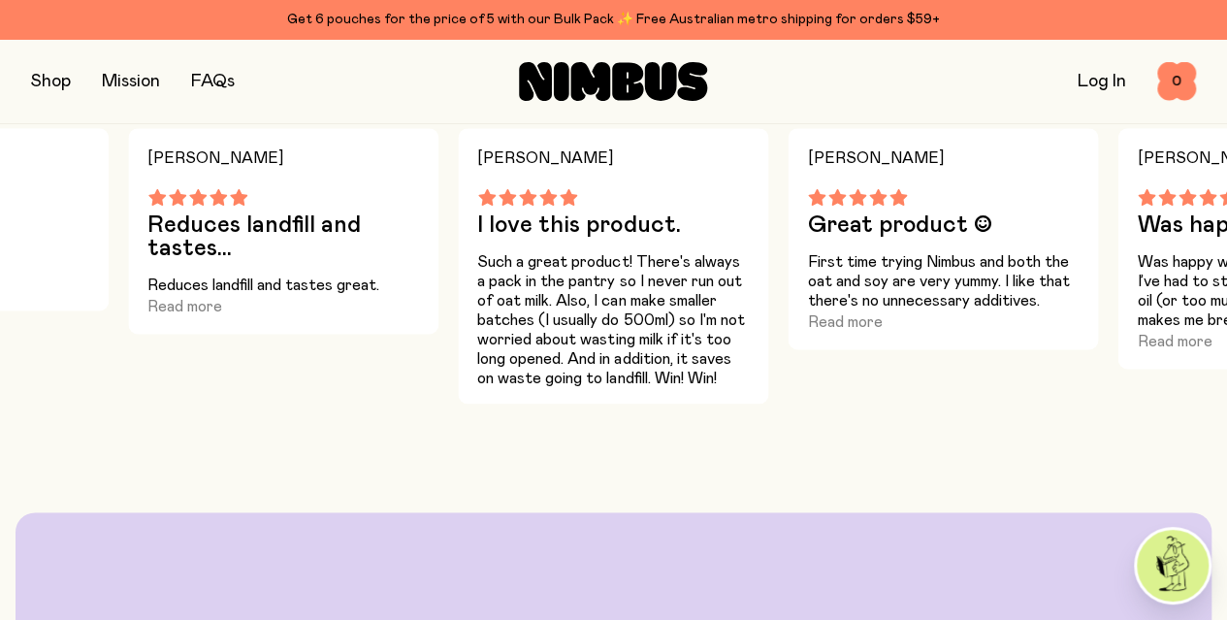
scroll to position [1202, 0]
click at [849, 335] on button "Read more" at bounding box center [844, 322] width 75 height 23
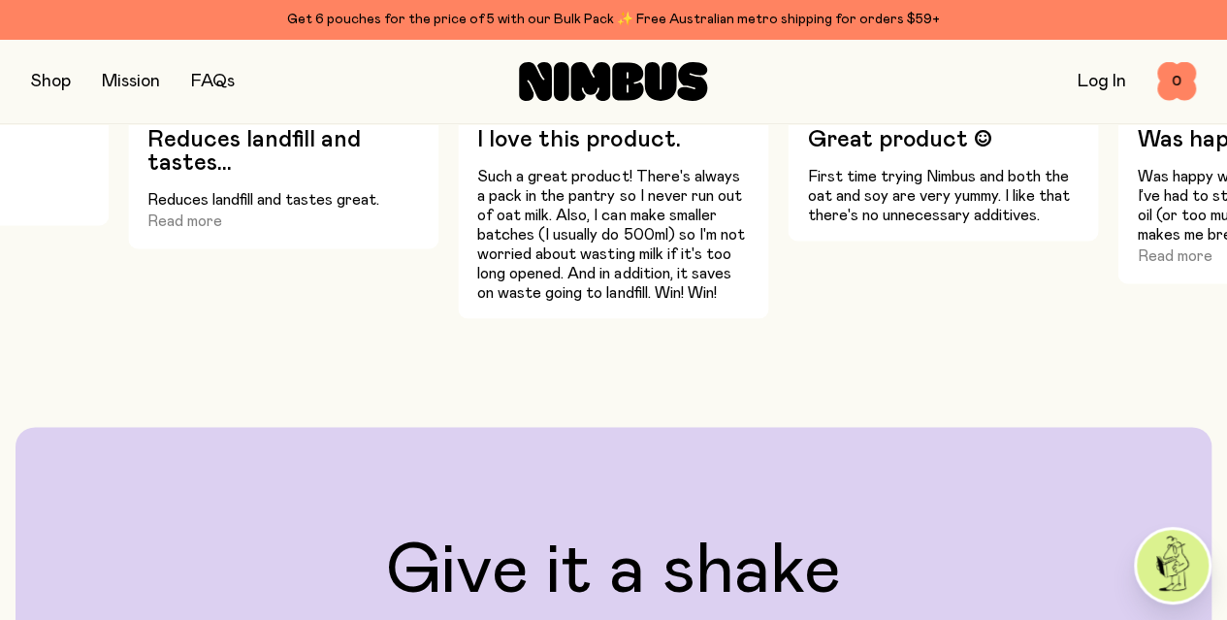
scroll to position [1290, 0]
click at [55, 69] on button "button" at bounding box center [51, 81] width 40 height 27
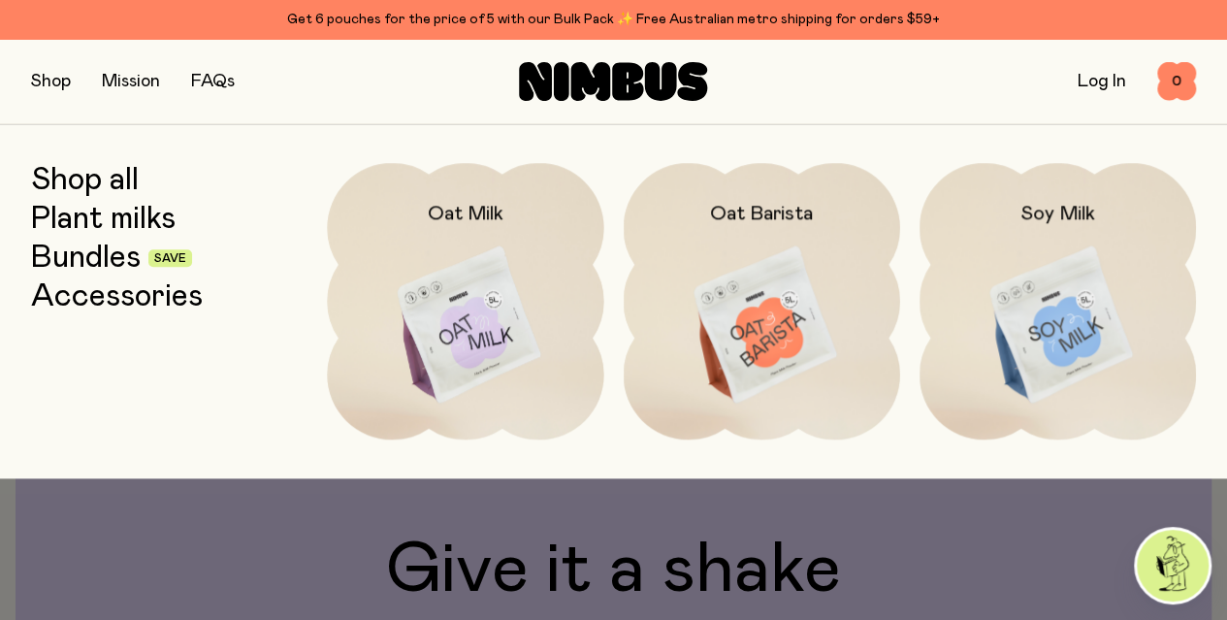
click at [125, 90] on link "Mission" at bounding box center [131, 81] width 58 height 17
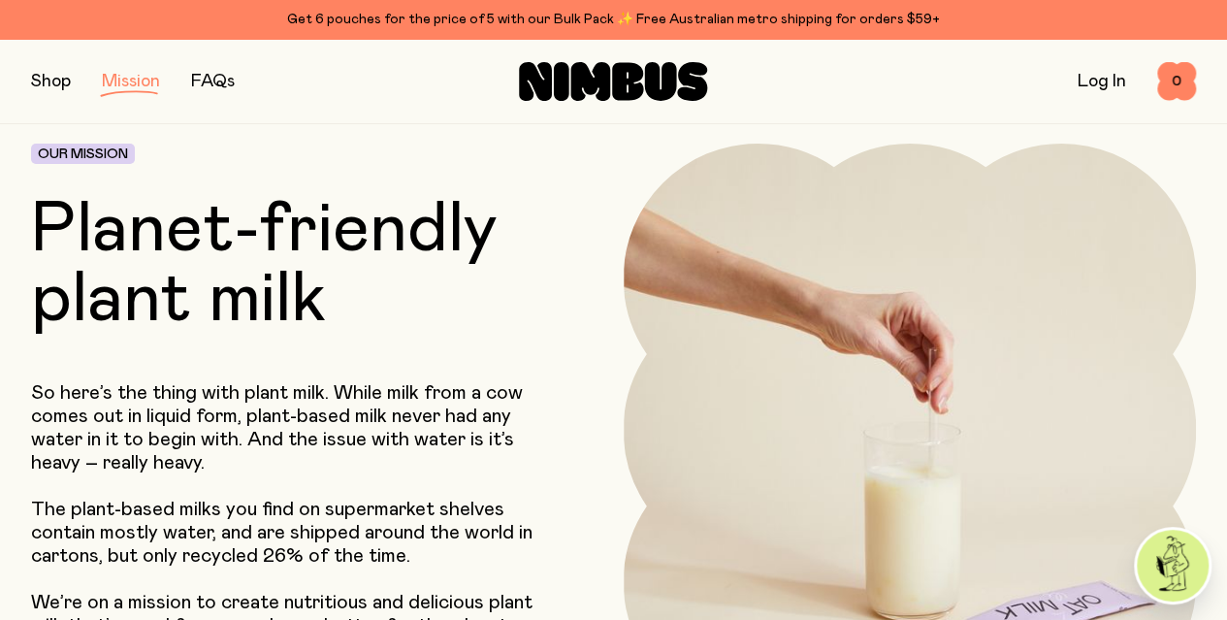
drag, startPoint x: 259, startPoint y: 81, endPoint x: 246, endPoint y: 79, distance: 12.9
click at [246, 79] on div "Shop Mission FAQs" at bounding box center [225, 81] width 388 height 27
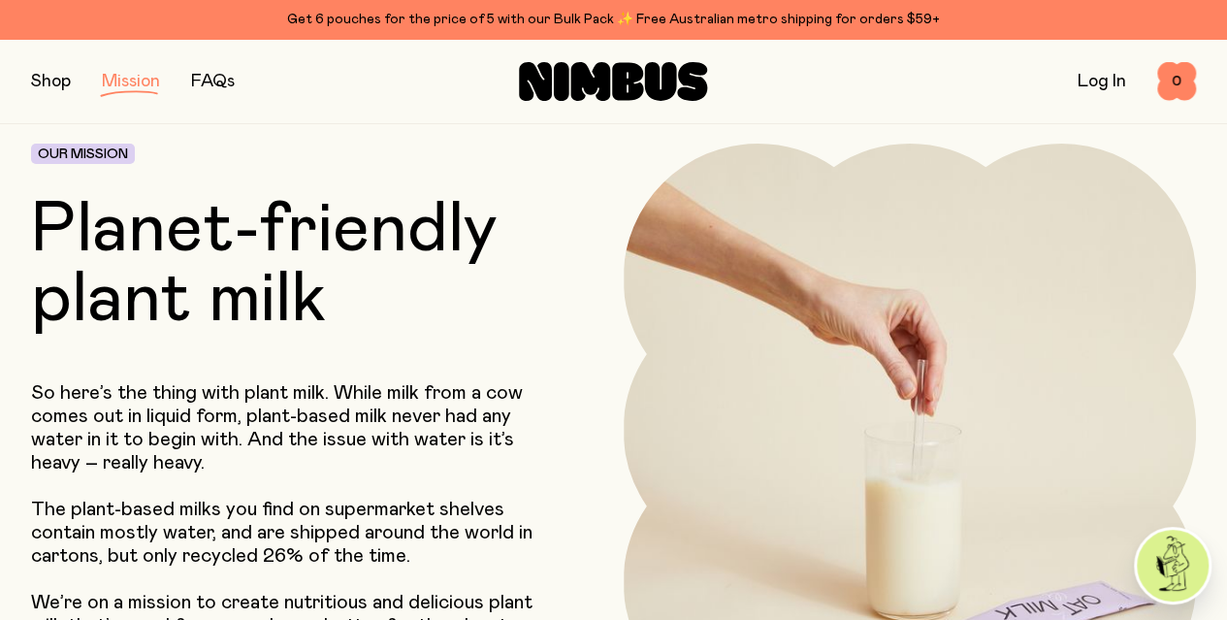
click at [246, 79] on div "Shop Mission FAQs" at bounding box center [225, 81] width 388 height 27
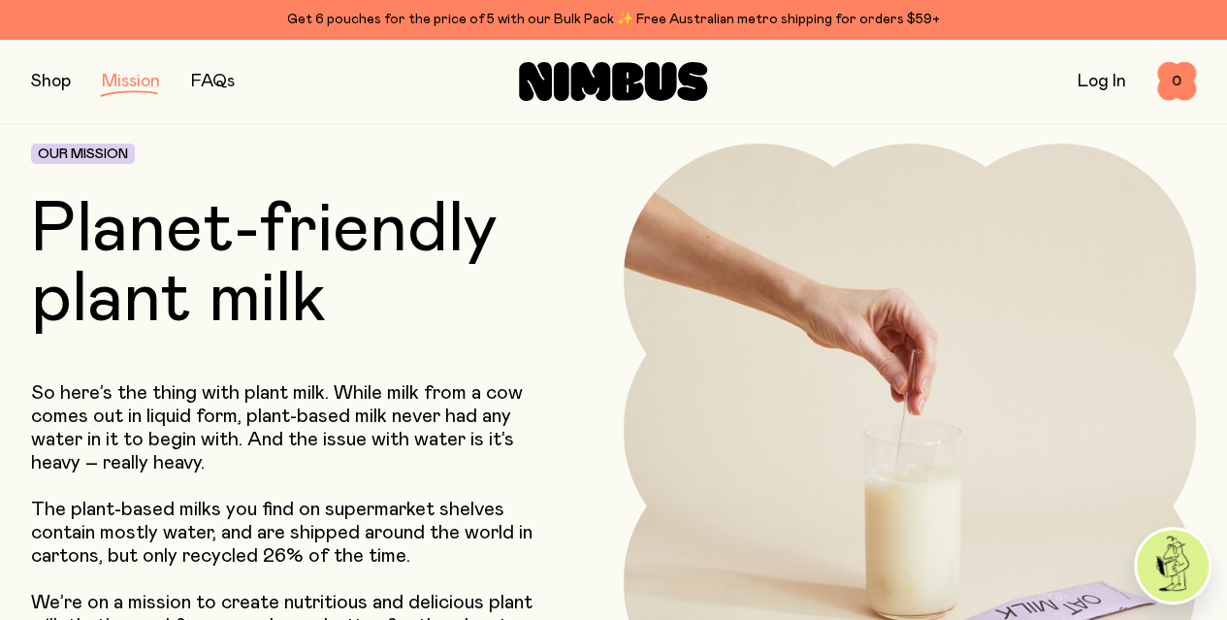
click at [229, 77] on link "FAQs" at bounding box center [213, 81] width 44 height 17
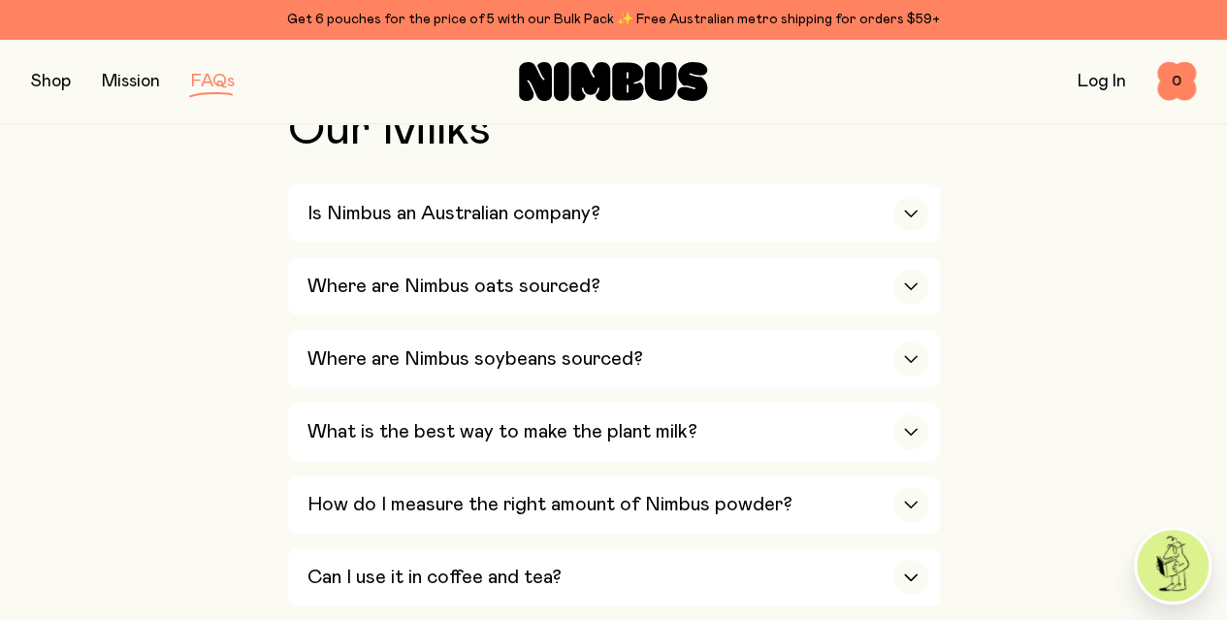
scroll to position [699, 0]
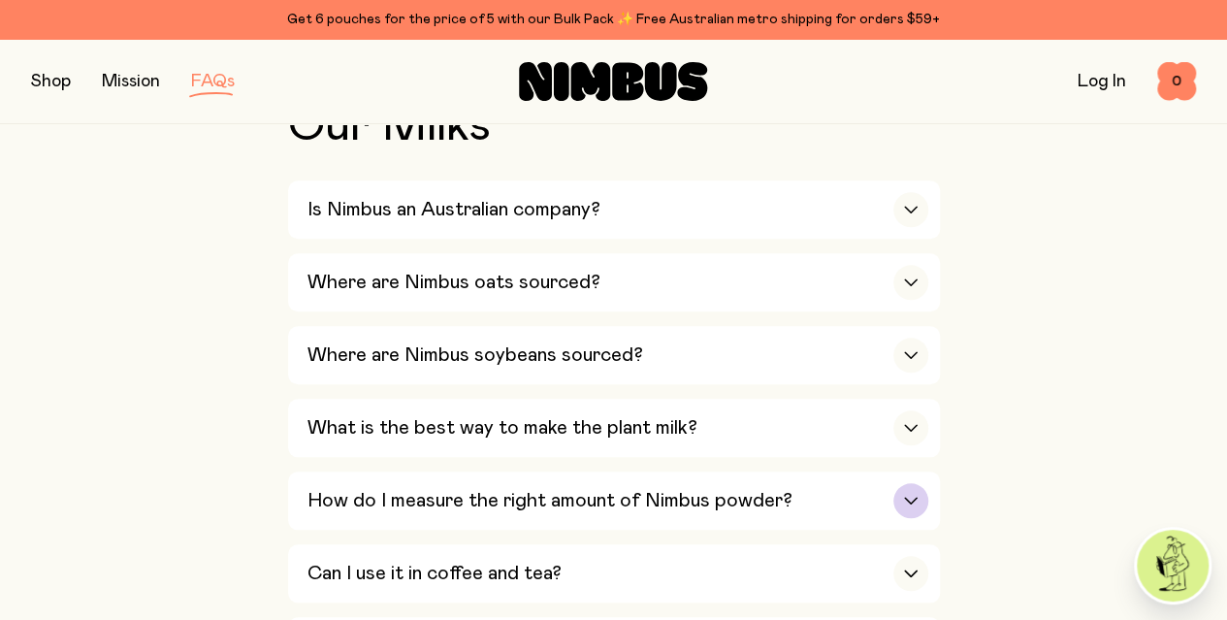
click at [326, 489] on h3 "How do I measure the right amount of Nimbus powder?" at bounding box center [549, 500] width 485 height 23
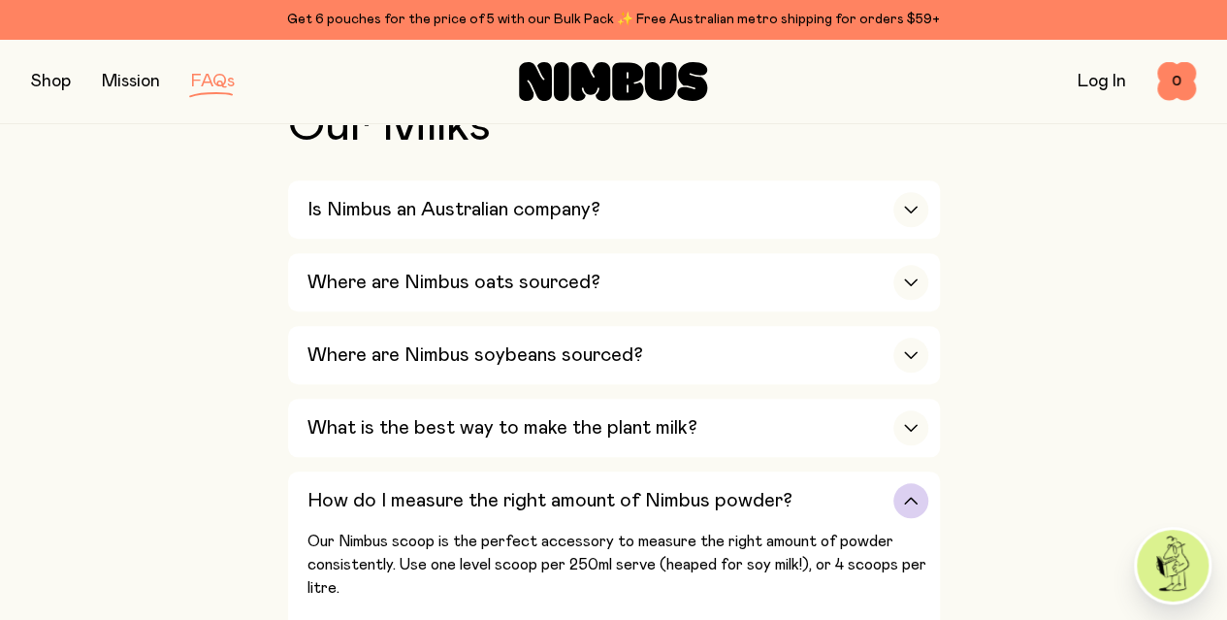
click at [326, 489] on h3 "How do I measure the right amount of Nimbus powder?" at bounding box center [549, 500] width 485 height 23
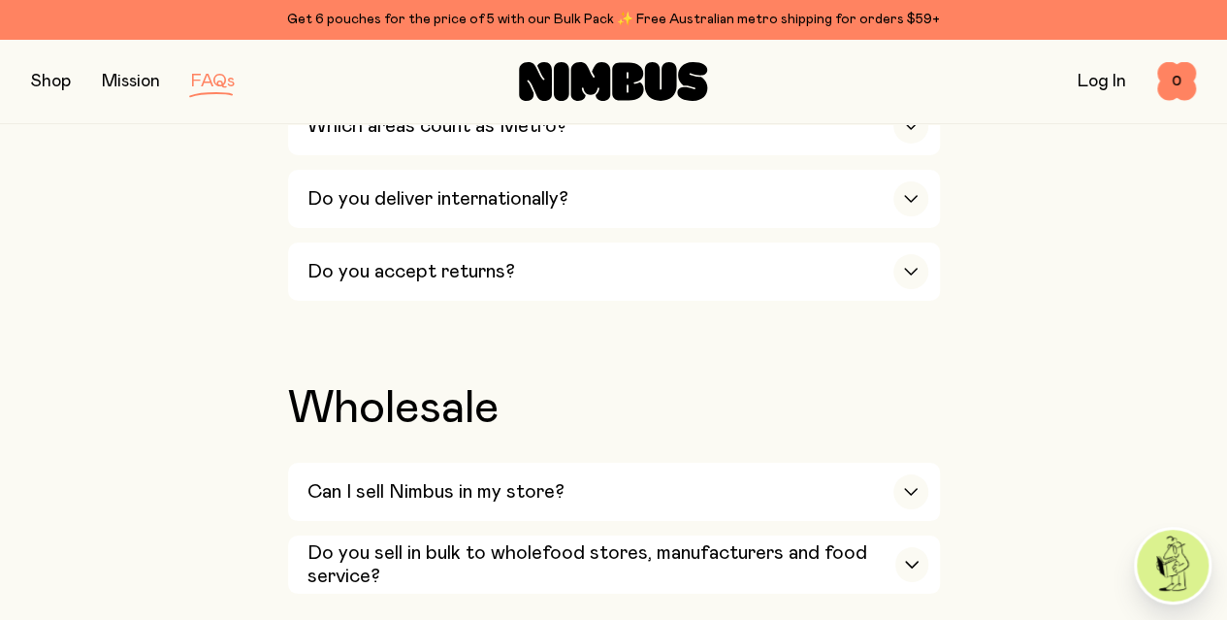
scroll to position [3480, 0]
click at [364, 479] on h3 "Can I sell Nimbus in my store?" at bounding box center [435, 490] width 257 height 23
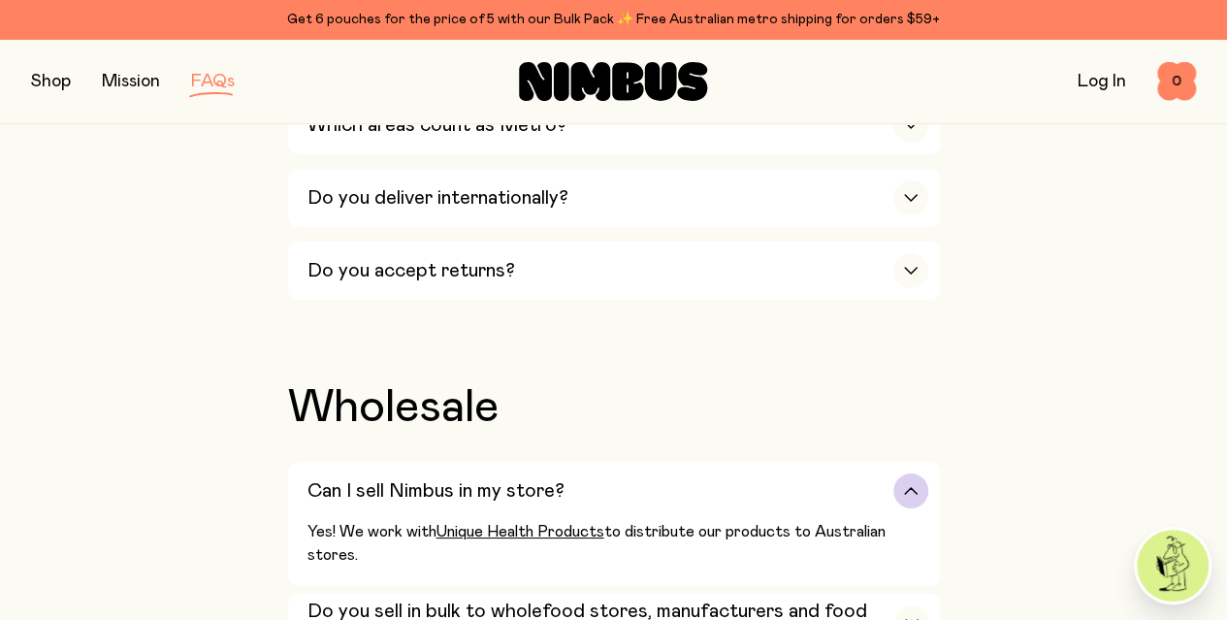
click at [364, 479] on h3 "Can I sell Nimbus in my store?" at bounding box center [435, 490] width 257 height 23
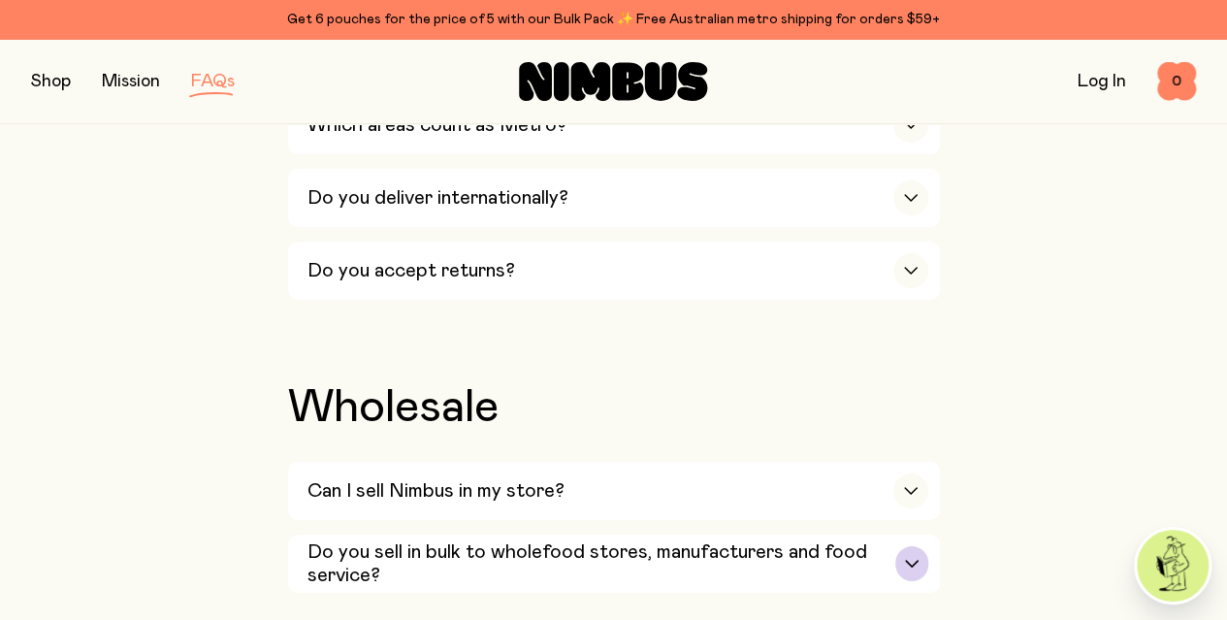
click at [353, 534] on div "Do you sell in bulk to wholefood stores, manufacturers and food service?" at bounding box center [617, 563] width 621 height 58
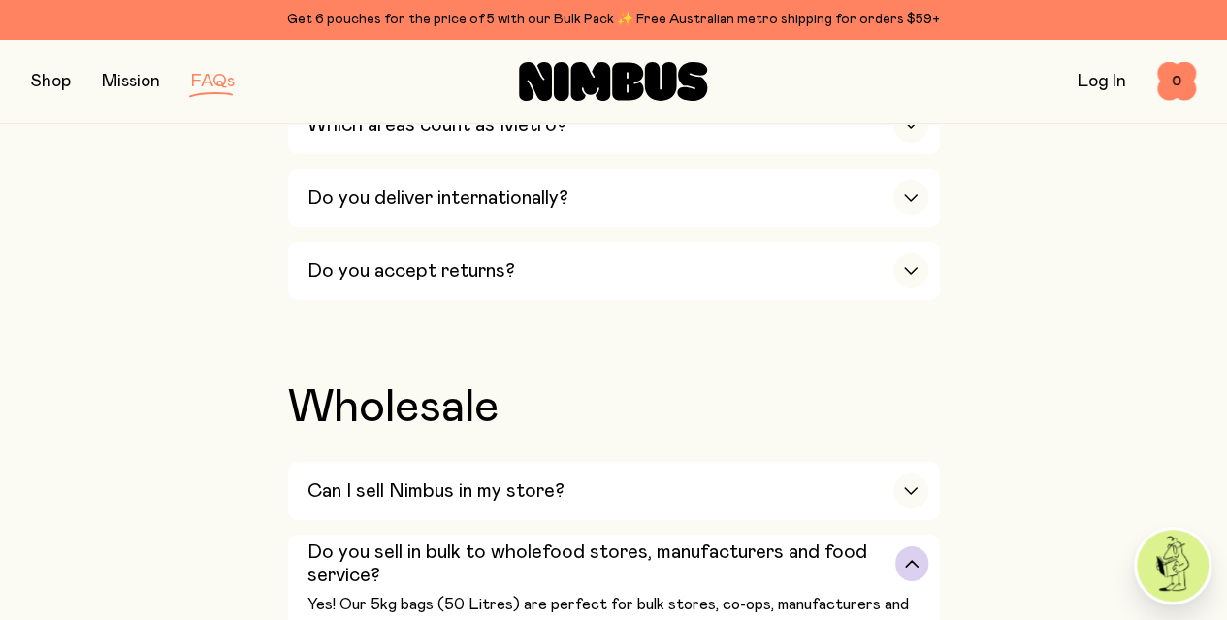
click at [353, 534] on div "Do you sell in bulk to wholefood stores, manufacturers and food service?" at bounding box center [617, 563] width 621 height 58
